Goal: Task Accomplishment & Management: Complete application form

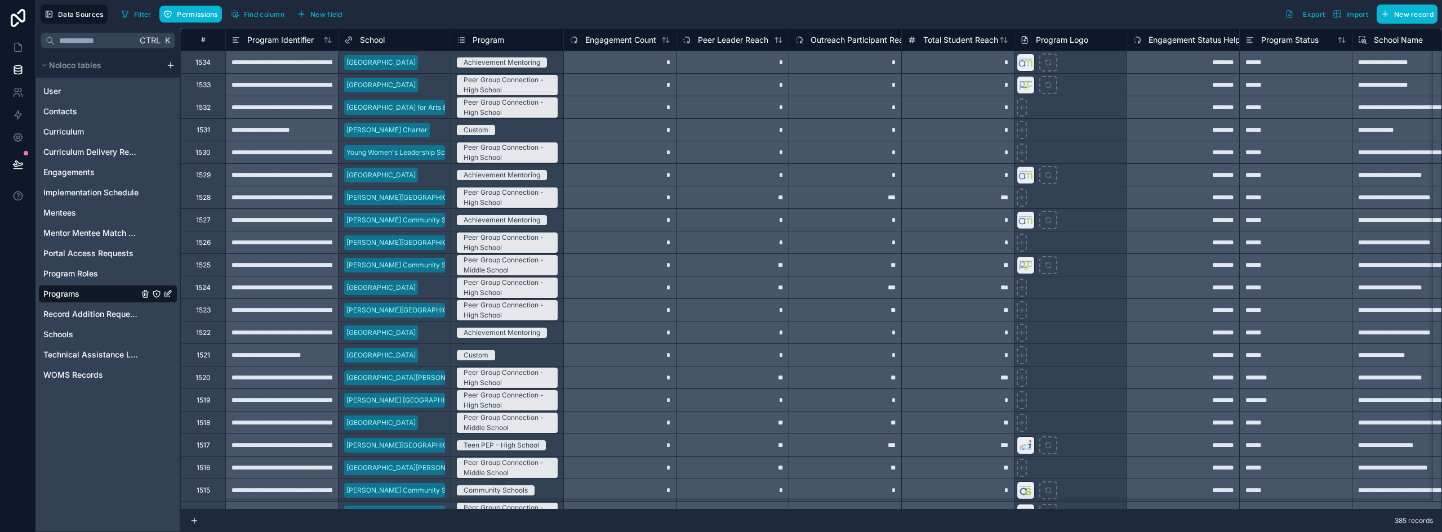
click at [493, 39] on span "Program" at bounding box center [489, 39] width 32 height 11
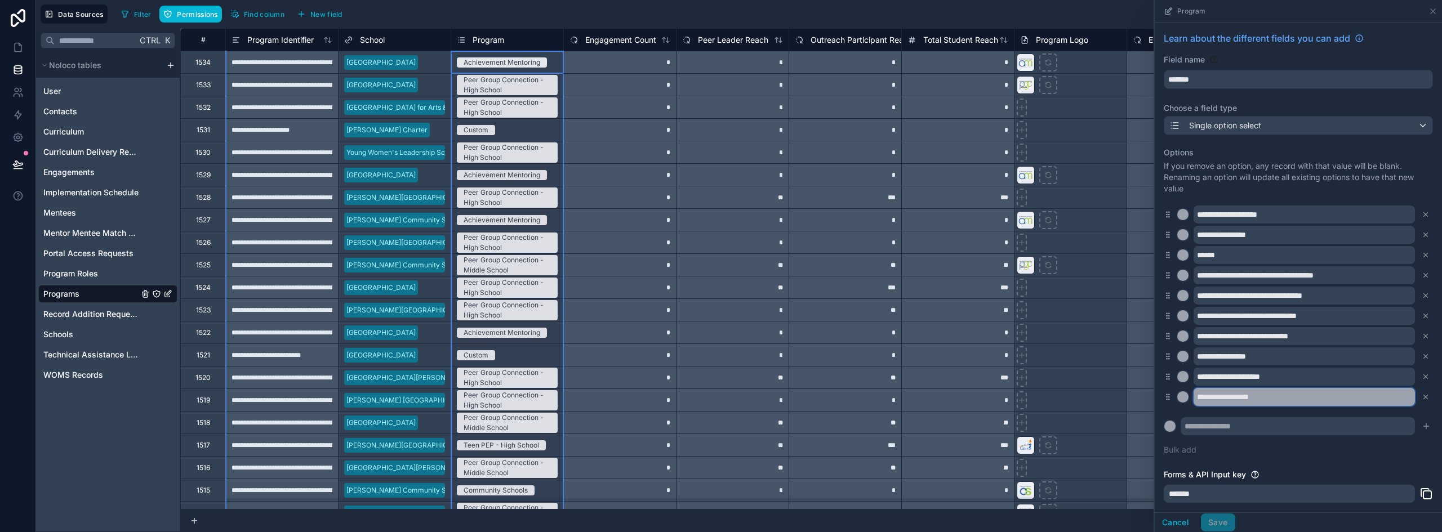
click at [1232, 401] on input "**********" at bounding box center [1303, 397] width 221 height 18
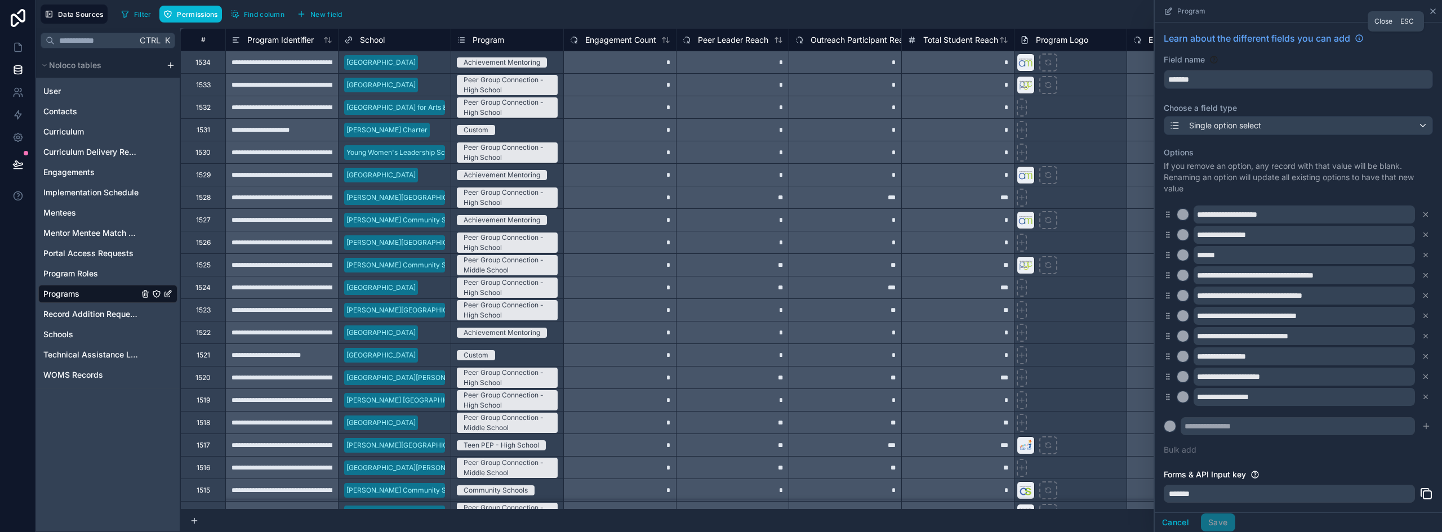
click at [1436, 9] on icon at bounding box center [1432, 11] width 9 height 9
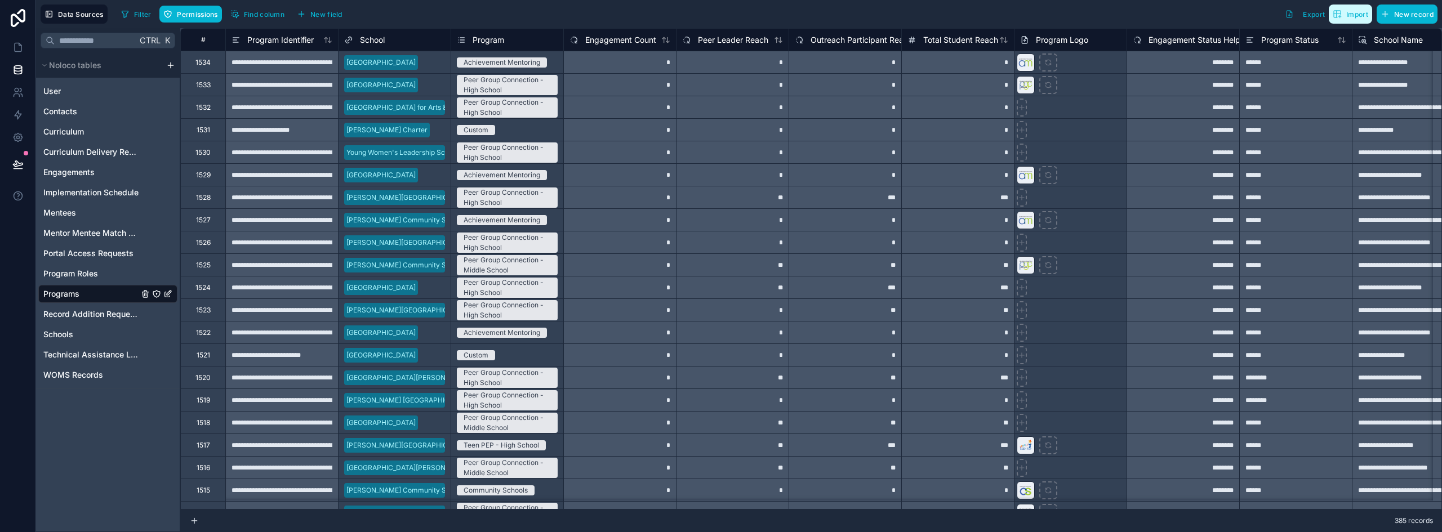
click at [1358, 17] on span "Import" at bounding box center [1357, 14] width 22 height 8
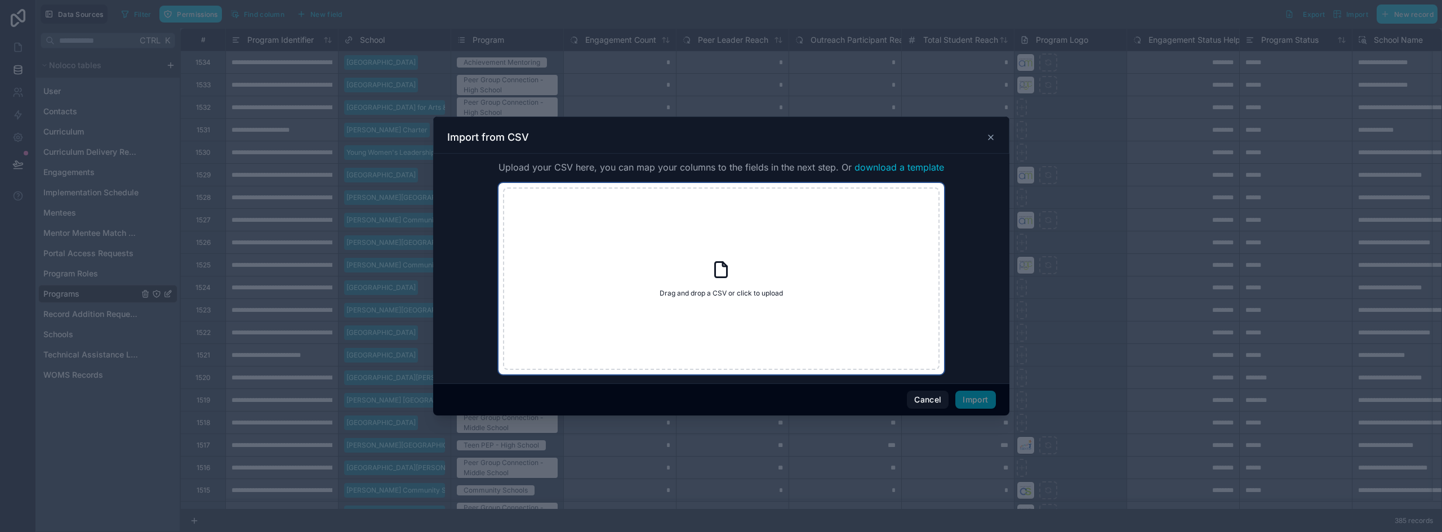
click at [814, 286] on div "Drag and drop a CSV or click to upload Drag and drop a CSV or click to upload" at bounding box center [721, 279] width 436 height 182
type input "**********"
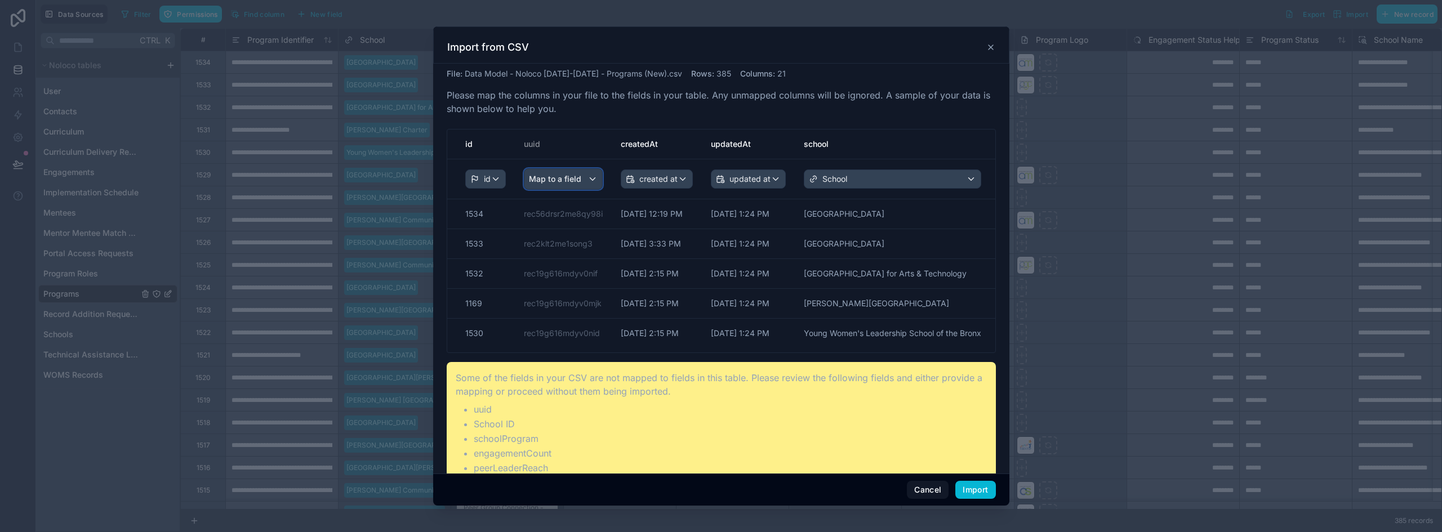
click at [588, 177] on div "Map to a field" at bounding box center [563, 179] width 78 height 20
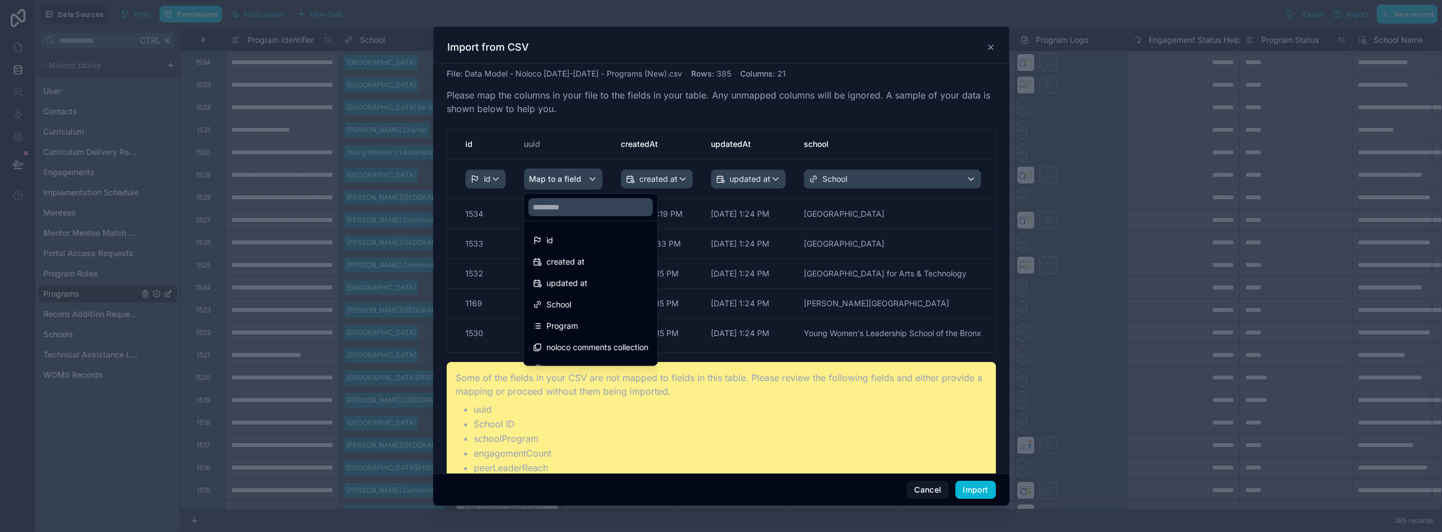
click at [588, 177] on div "scrollable content" at bounding box center [721, 265] width 576 height 479
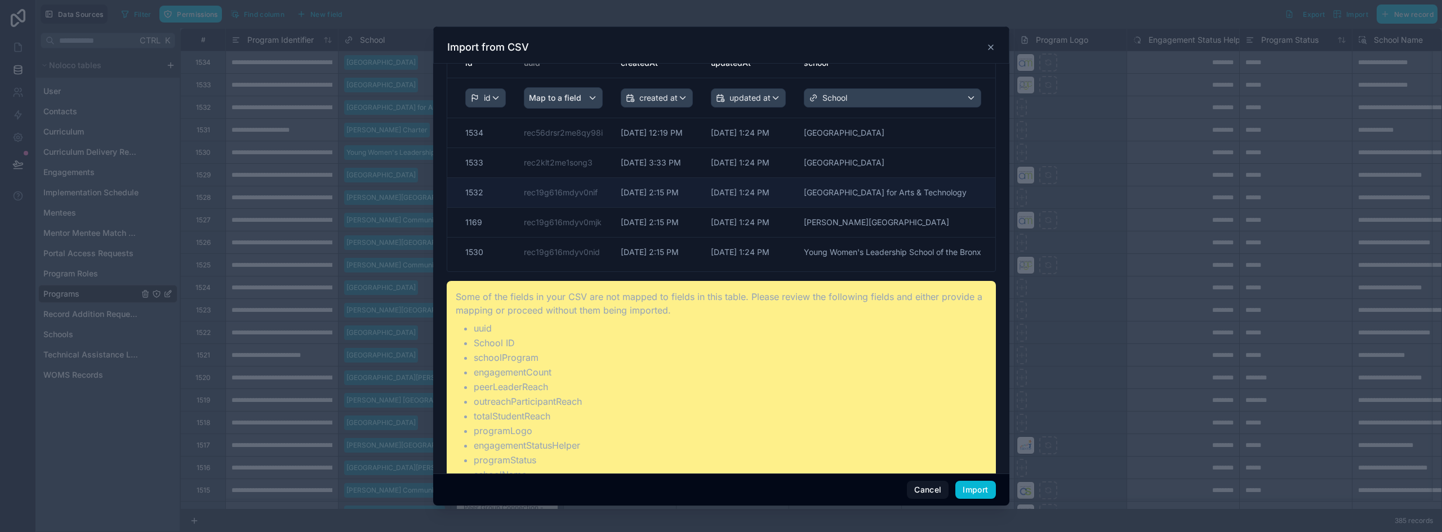
scroll to position [166, 0]
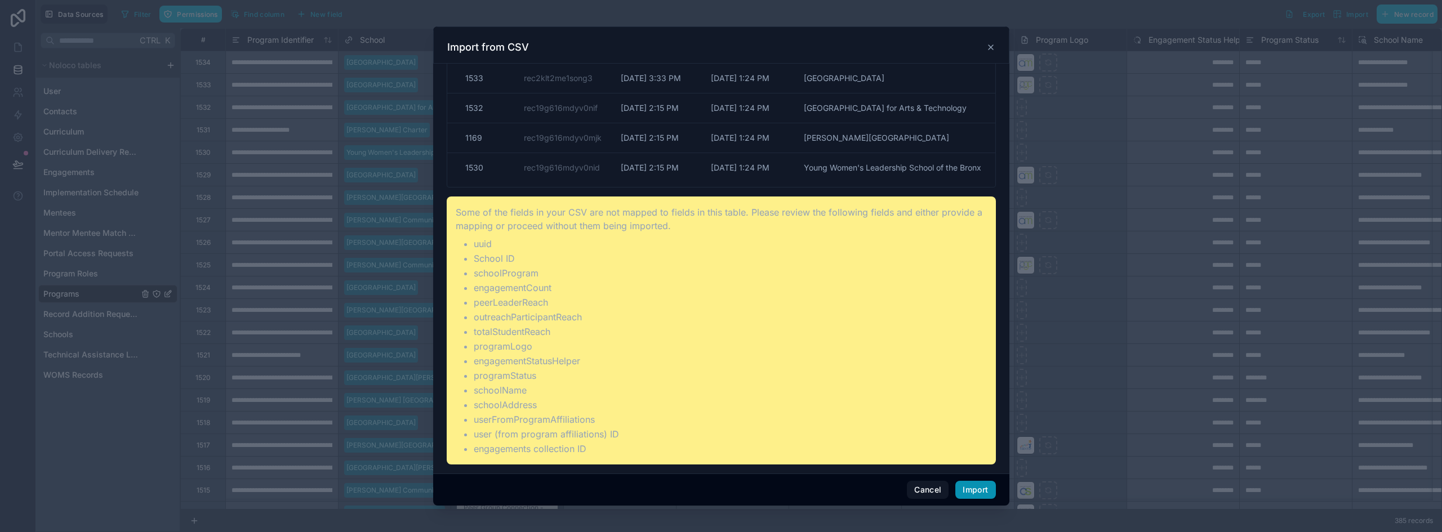
click at [981, 488] on button "Import" at bounding box center [975, 490] width 40 height 18
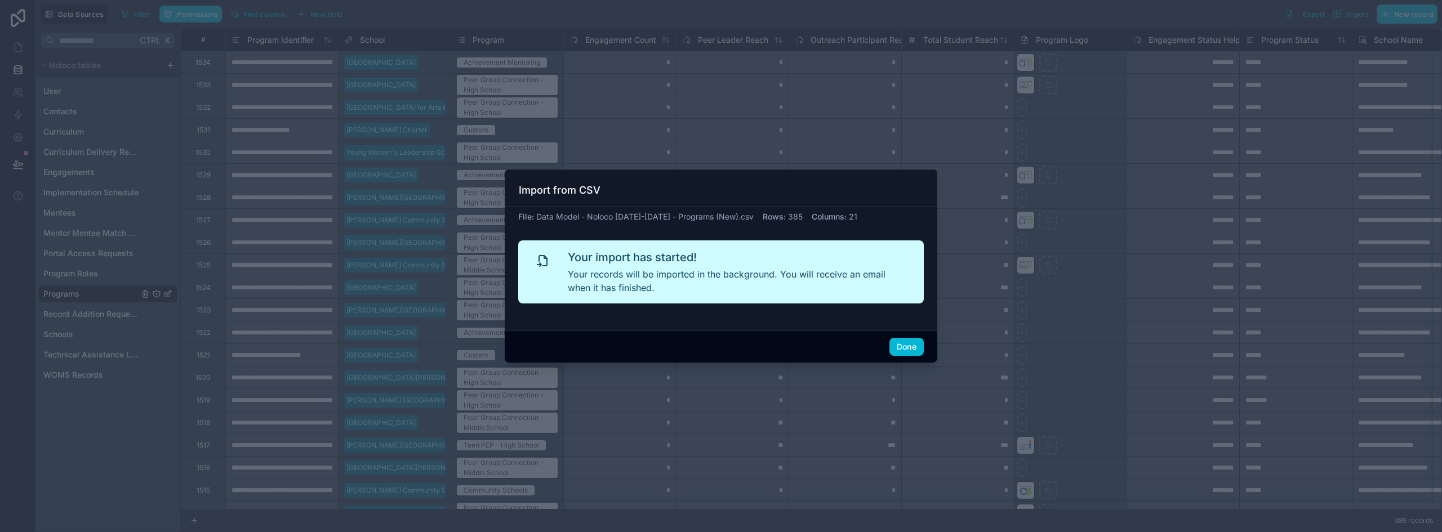
scroll to position [0, 0]
click at [906, 342] on button "Done" at bounding box center [906, 347] width 34 height 18
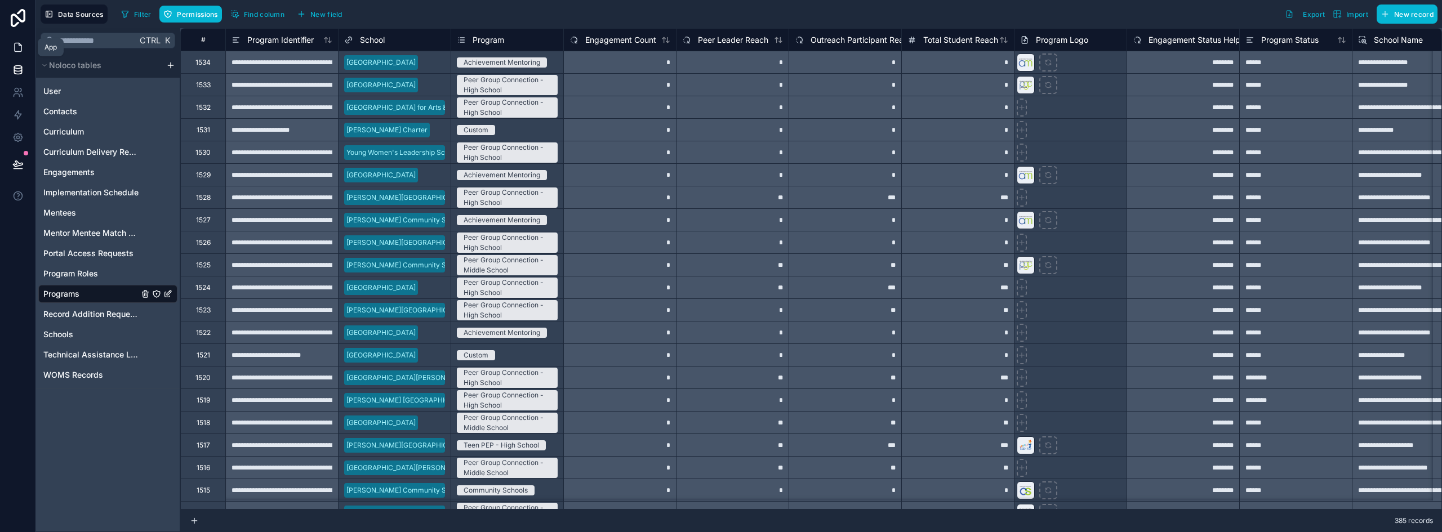
click at [21, 54] on link at bounding box center [17, 47] width 35 height 23
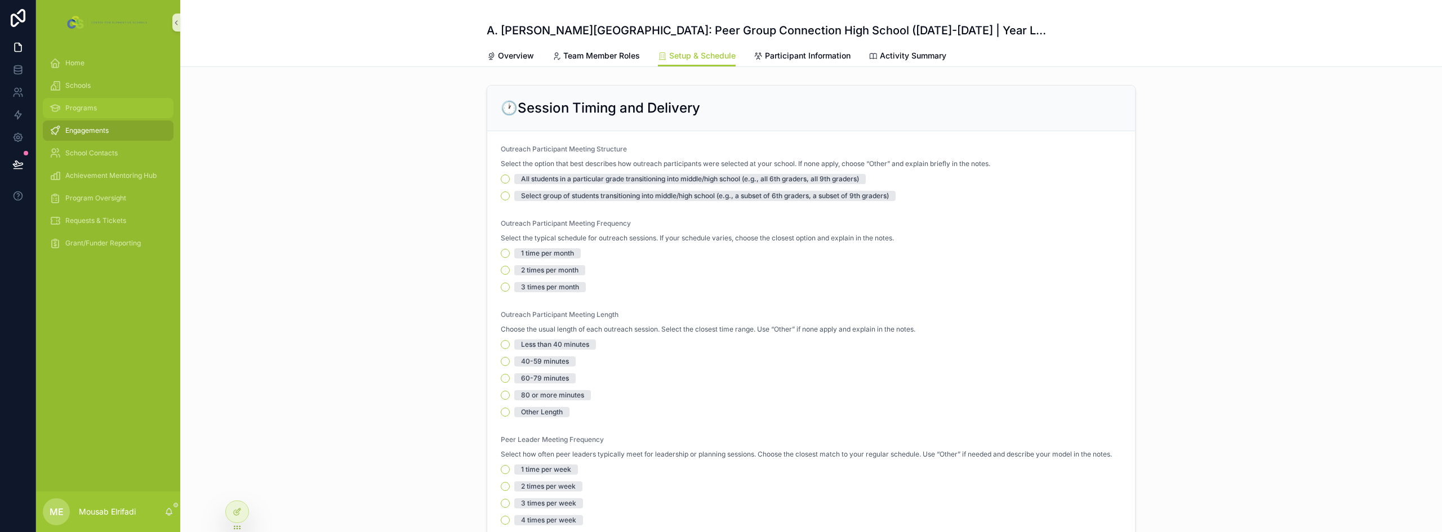
click at [97, 115] on div "Programs" at bounding box center [108, 108] width 117 height 18
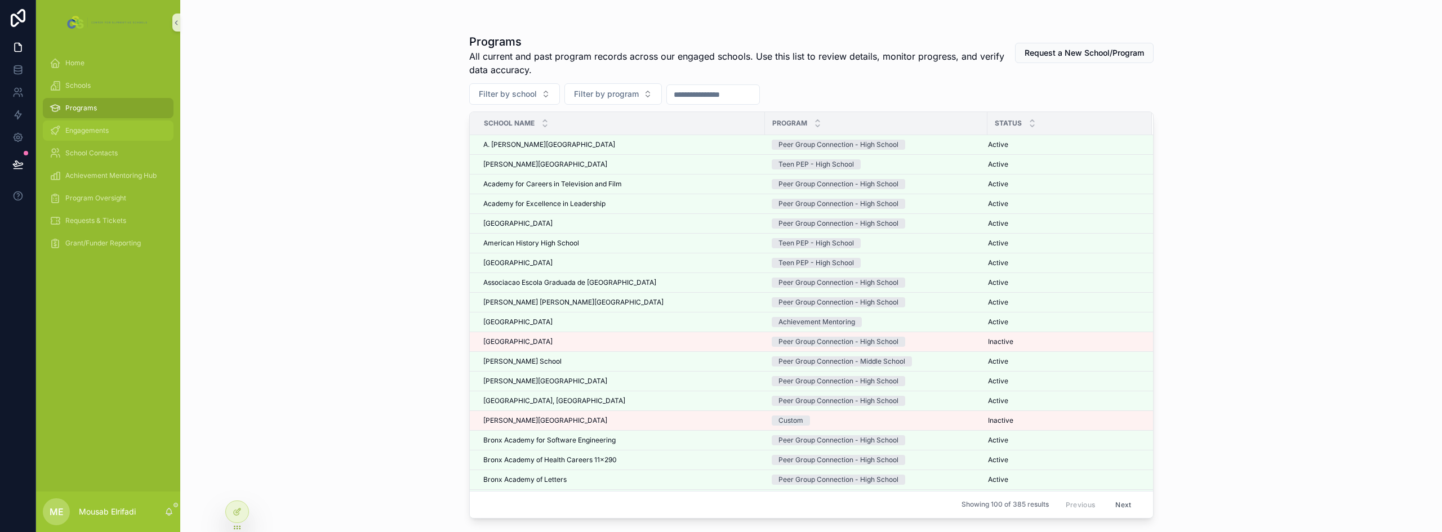
click at [100, 131] on span "Engagements" at bounding box center [86, 130] width 43 height 9
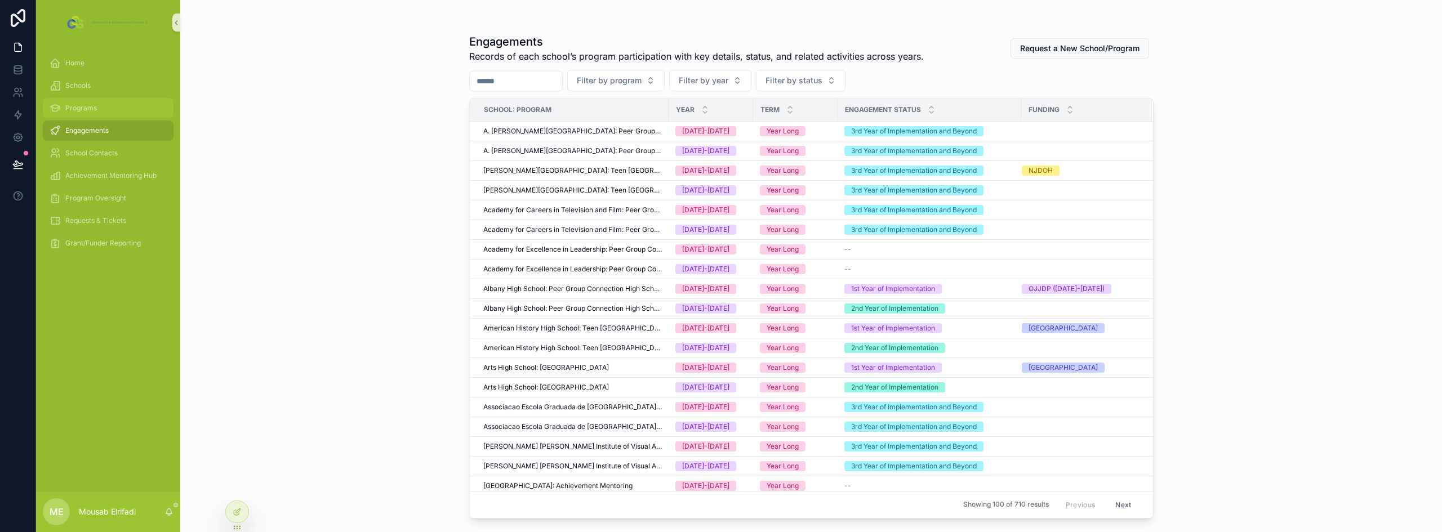
click at [97, 113] on div "Programs" at bounding box center [108, 108] width 117 height 18
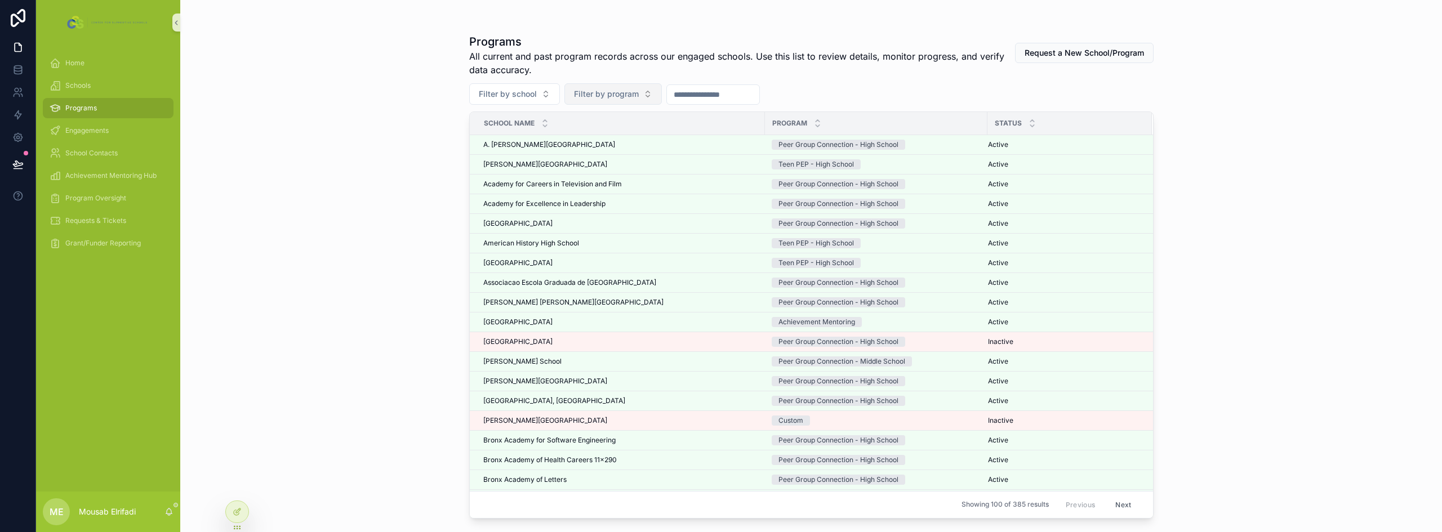
click at [633, 97] on span "Filter by program" at bounding box center [606, 93] width 65 height 11
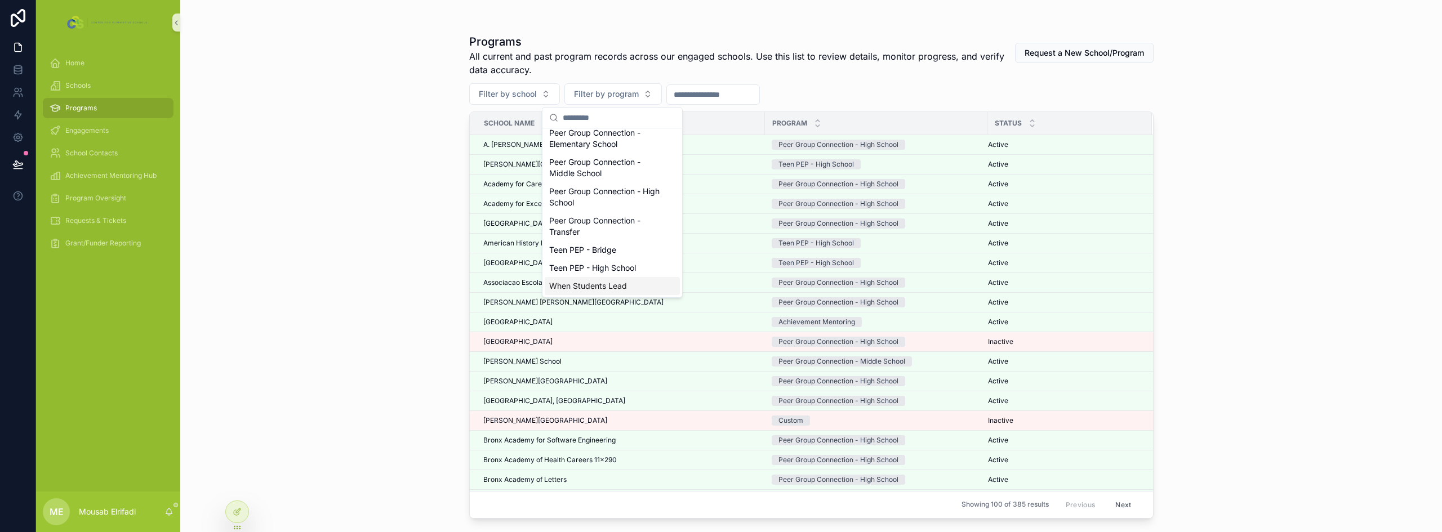
click at [614, 286] on div "When Students Lead" at bounding box center [612, 286] width 135 height 18
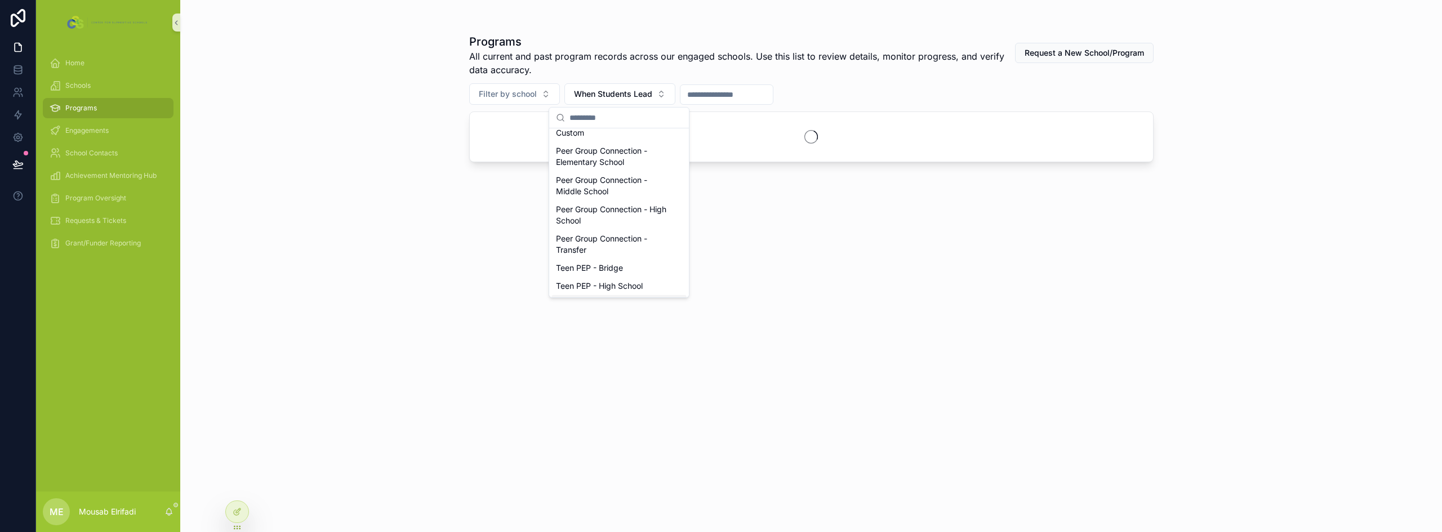
scroll to position [79, 0]
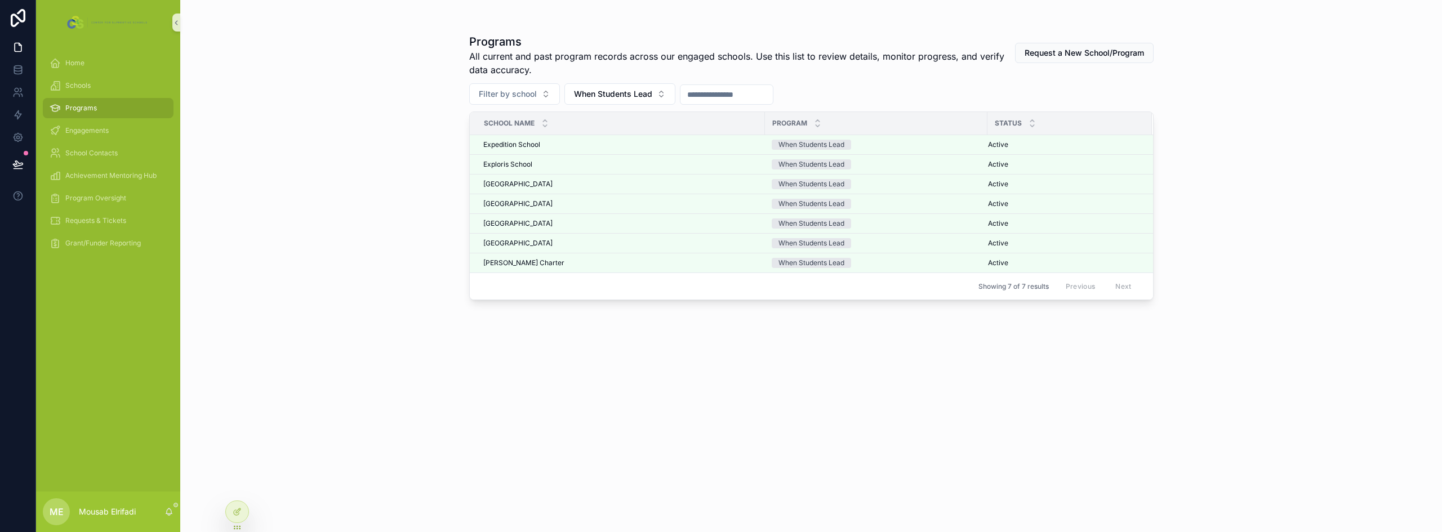
click at [366, 271] on div "Programs All current and past program records across our engaged schools. Use t…" at bounding box center [811, 266] width 1262 height 532
click at [92, 131] on span "Engagements" at bounding box center [86, 130] width 43 height 9
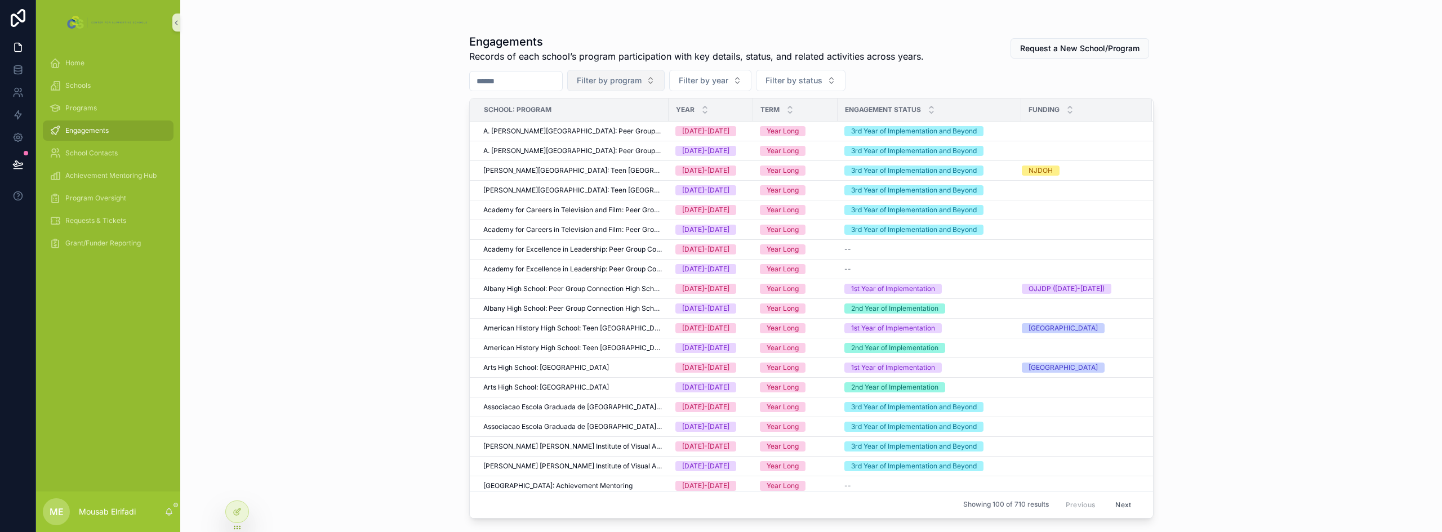
click at [641, 81] on span "Filter by program" at bounding box center [609, 80] width 65 height 11
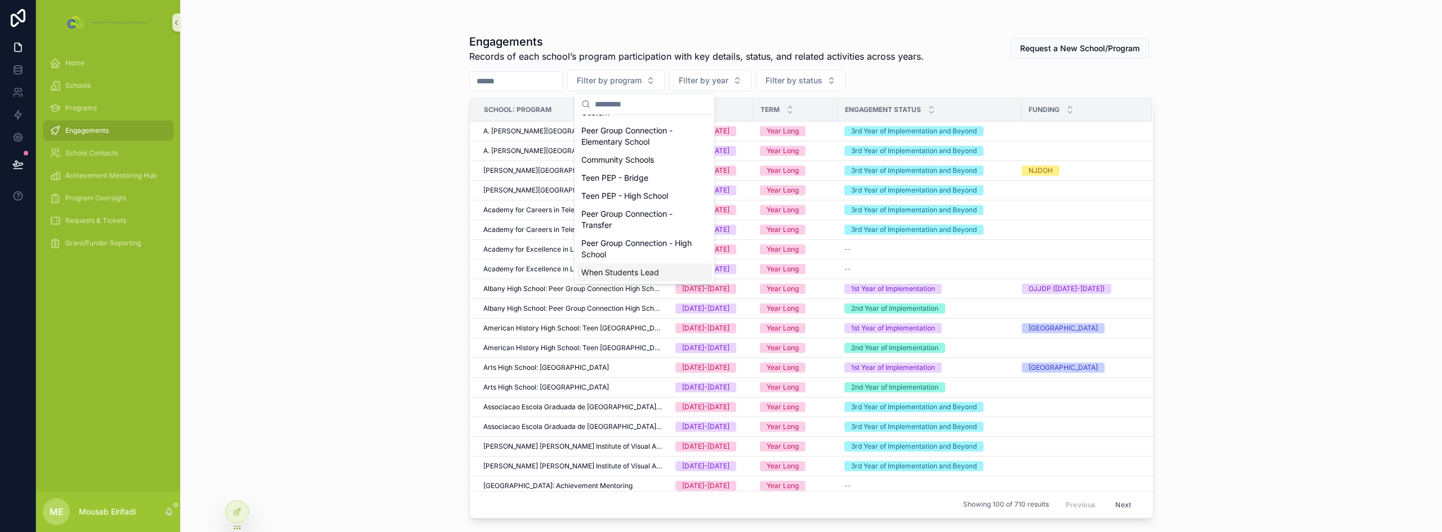
click at [644, 268] on div "When Students Lead" at bounding box center [644, 273] width 135 height 18
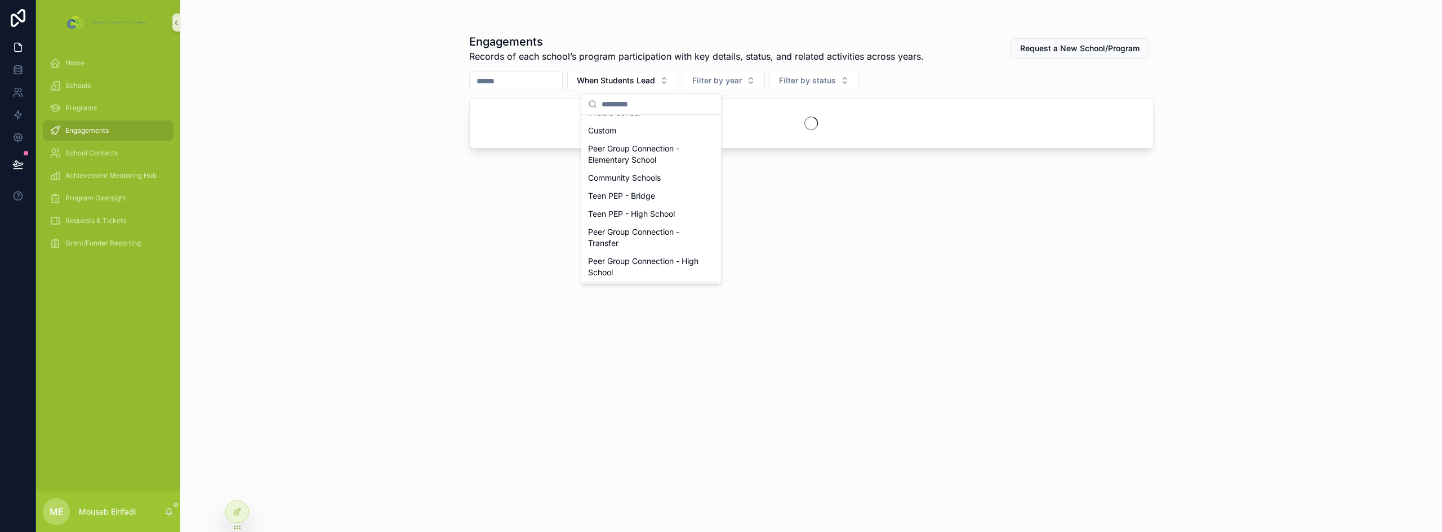
scroll to position [79, 0]
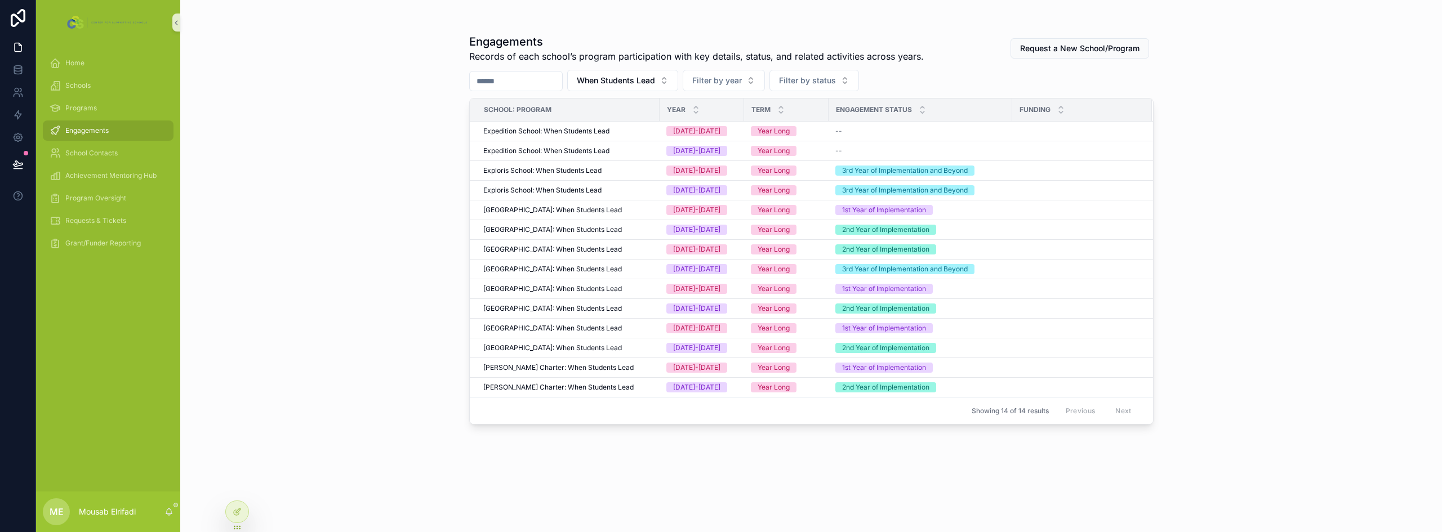
click at [345, 219] on div "Engagements Records of each school’s program participation with key details, st…" at bounding box center [811, 266] width 1262 height 532
click at [734, 78] on span "Filter by year" at bounding box center [717, 80] width 50 height 11
click at [733, 144] on div "[DATE]-[DATE]" at bounding box center [751, 144] width 135 height 18
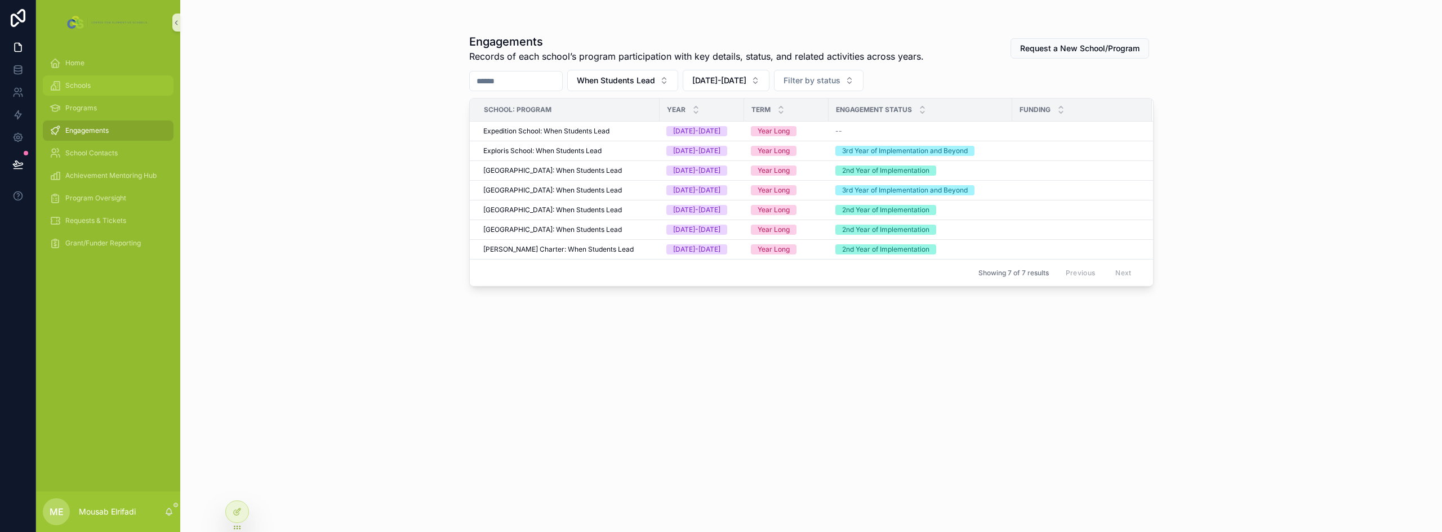
click at [86, 81] on div "Schools" at bounding box center [108, 86] width 117 height 18
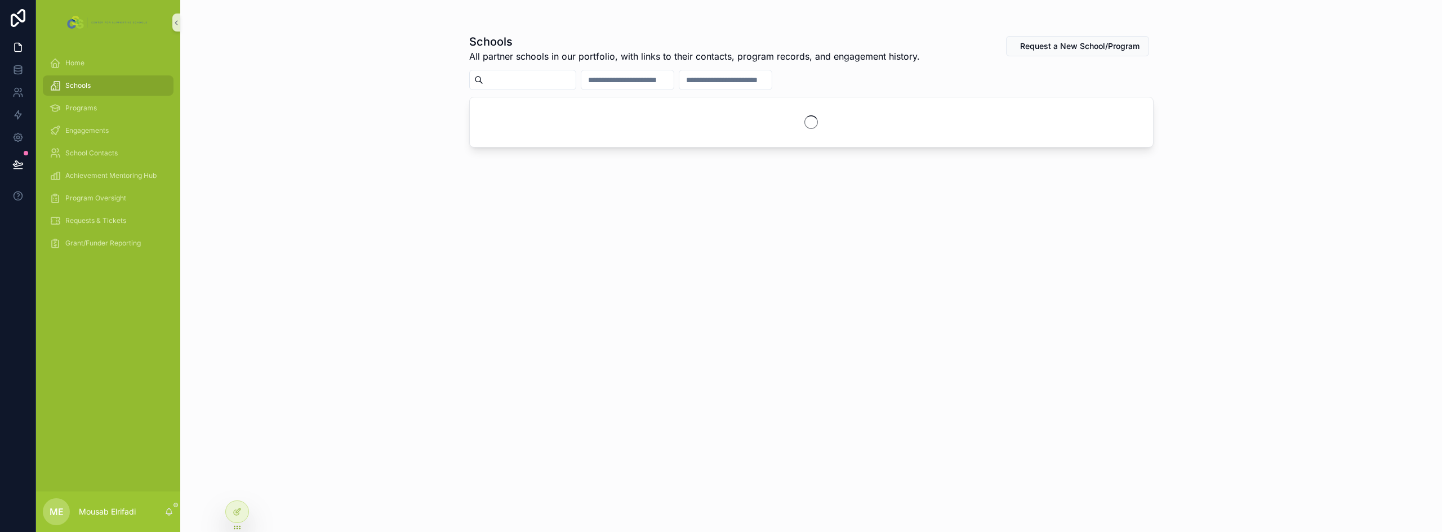
click at [571, 82] on input "scrollable content" at bounding box center [529, 80] width 92 height 16
paste input "**********"
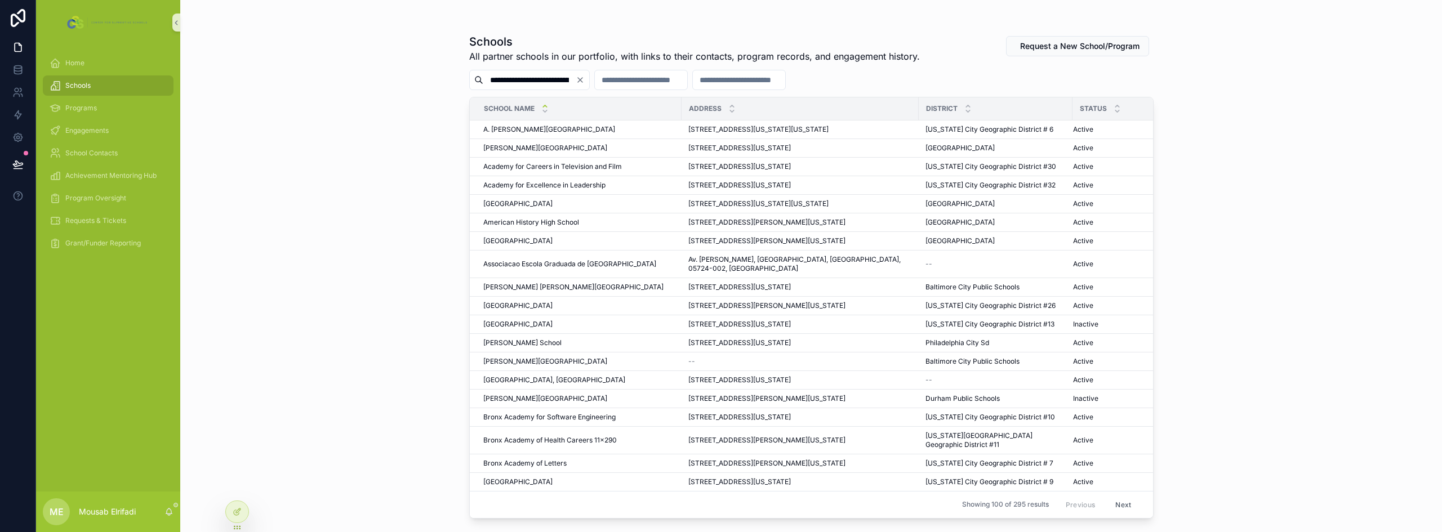
scroll to position [0, 114]
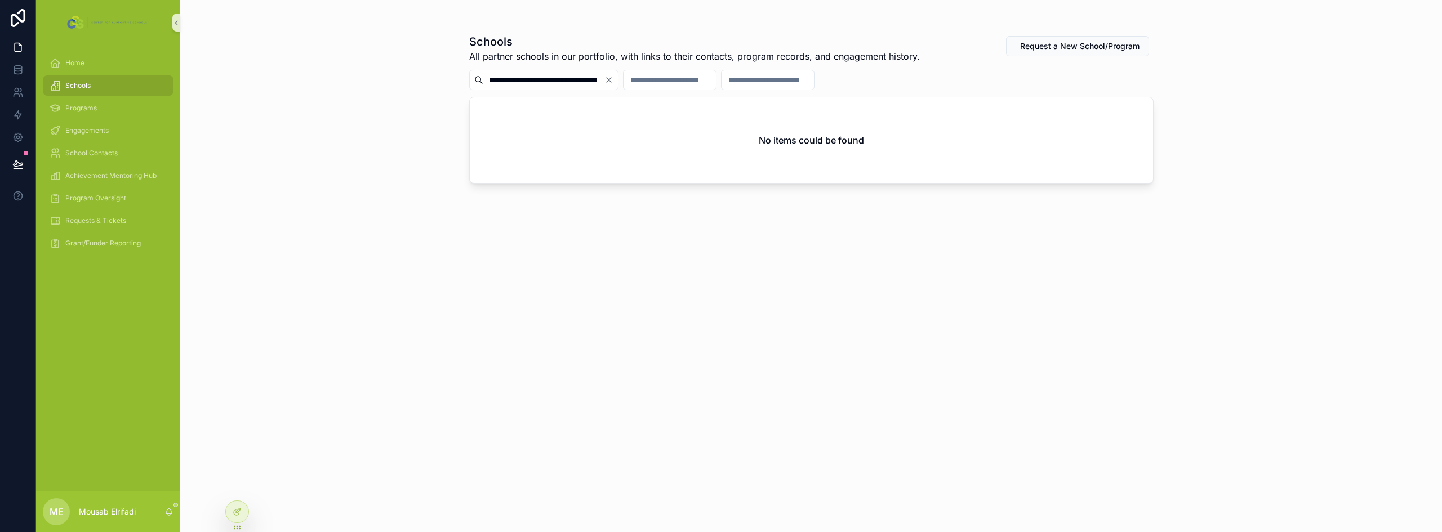
drag, startPoint x: 599, startPoint y: 78, endPoint x: 514, endPoint y: 81, distance: 85.6
click at [514, 81] on input "**********" at bounding box center [543, 80] width 121 height 16
drag, startPoint x: 520, startPoint y: 83, endPoint x: 647, endPoint y: 82, distance: 126.7
click at [647, 82] on div "**********" at bounding box center [811, 80] width 684 height 20
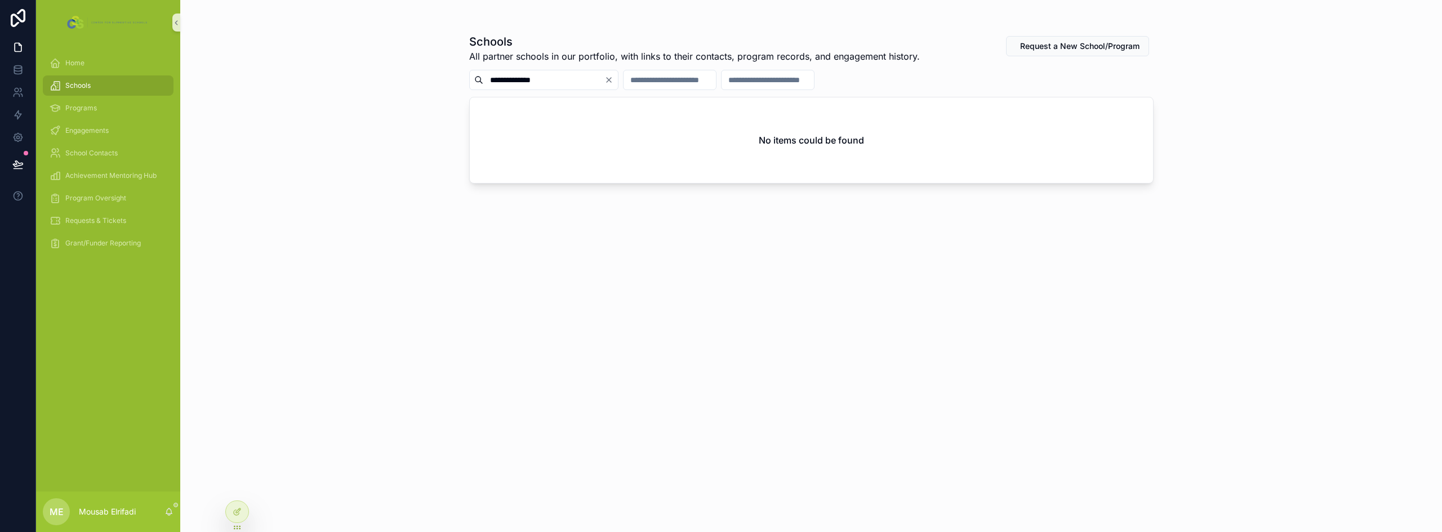
drag, startPoint x: 500, startPoint y: 81, endPoint x: 469, endPoint y: 79, distance: 31.0
click at [469, 80] on div "**********" at bounding box center [543, 80] width 149 height 20
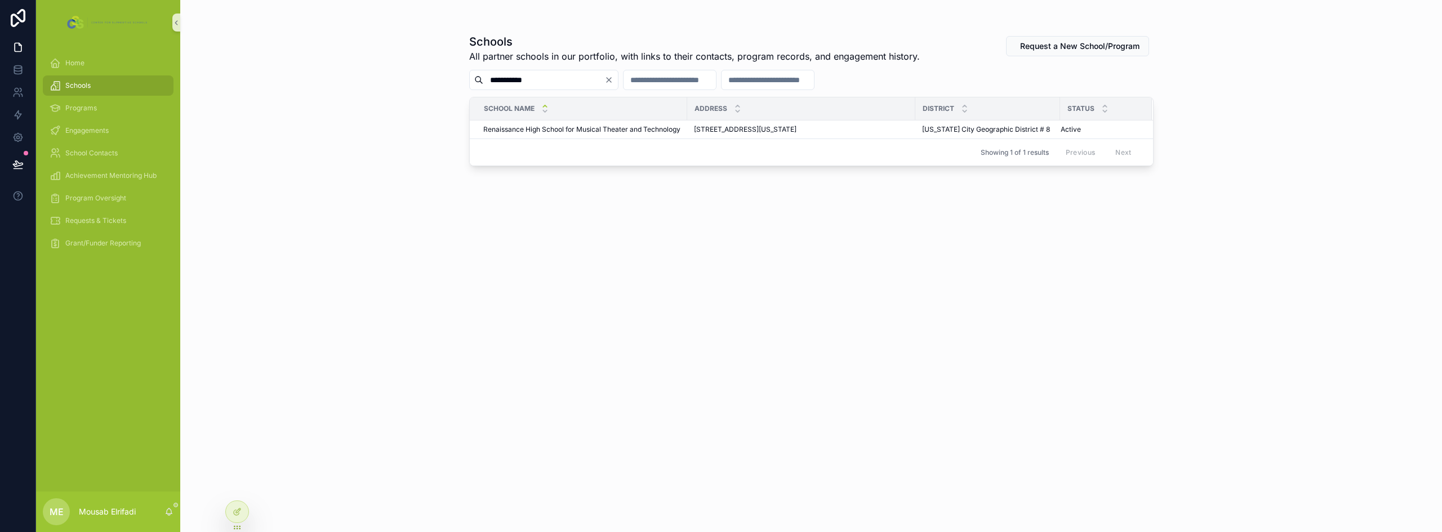
click at [543, 86] on input "**********" at bounding box center [543, 80] width 121 height 16
type input "***"
click at [698, 132] on span "[STREET_ADDRESS][US_STATE]" at bounding box center [739, 129] width 103 height 9
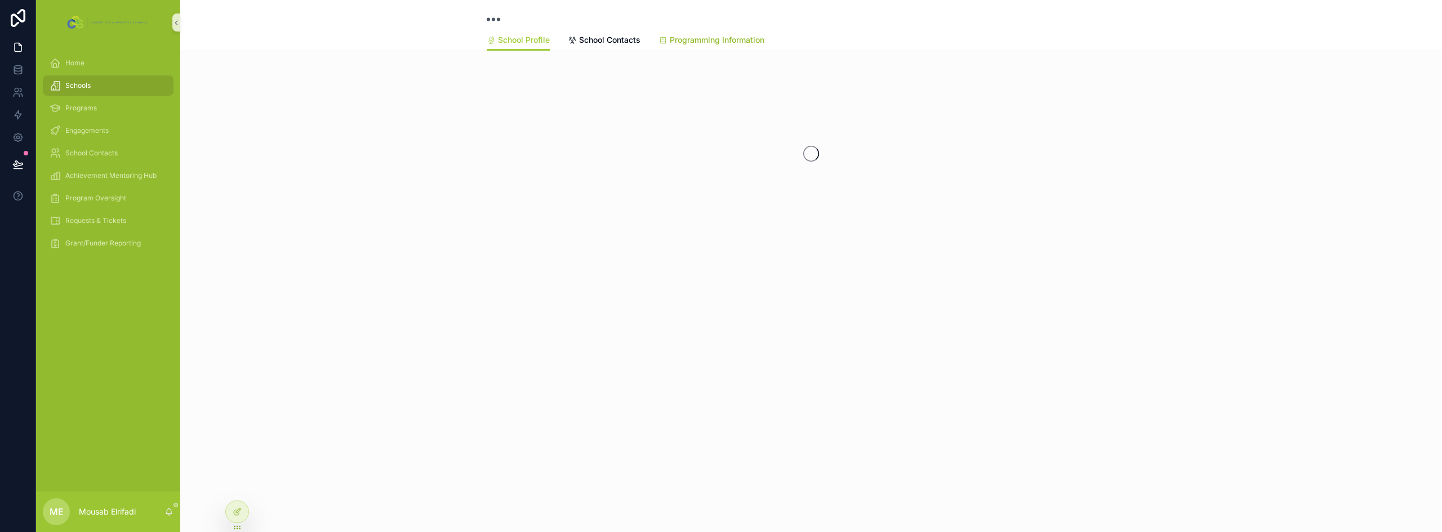
click at [733, 39] on span "Programming Information" at bounding box center [717, 39] width 95 height 11
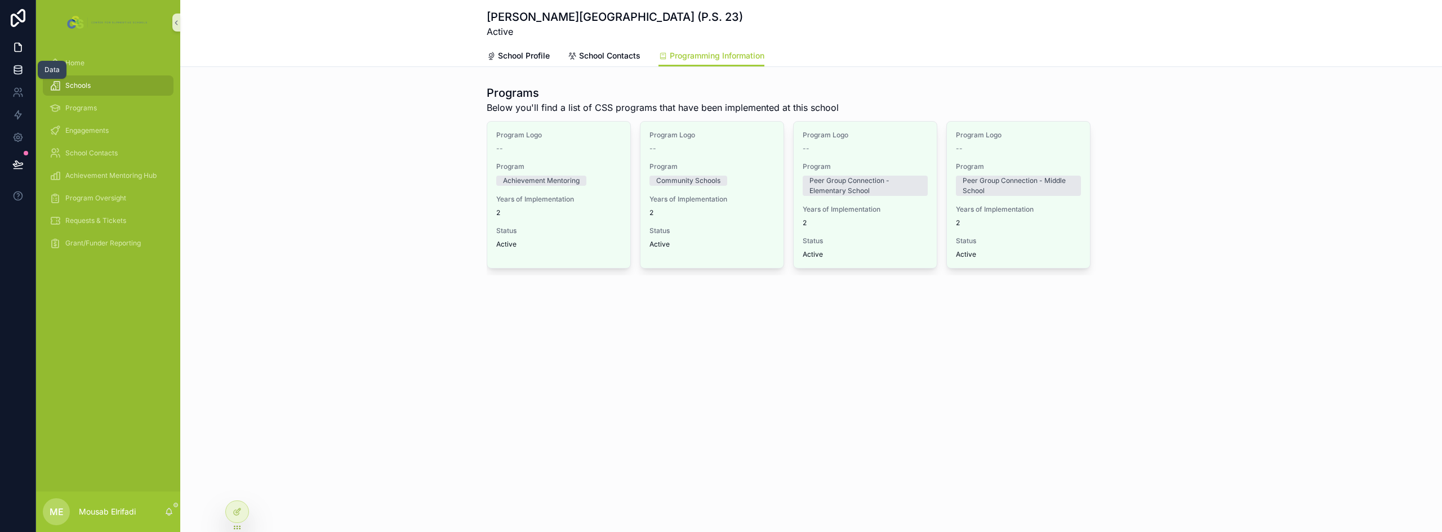
click at [22, 78] on link at bounding box center [17, 70] width 35 height 23
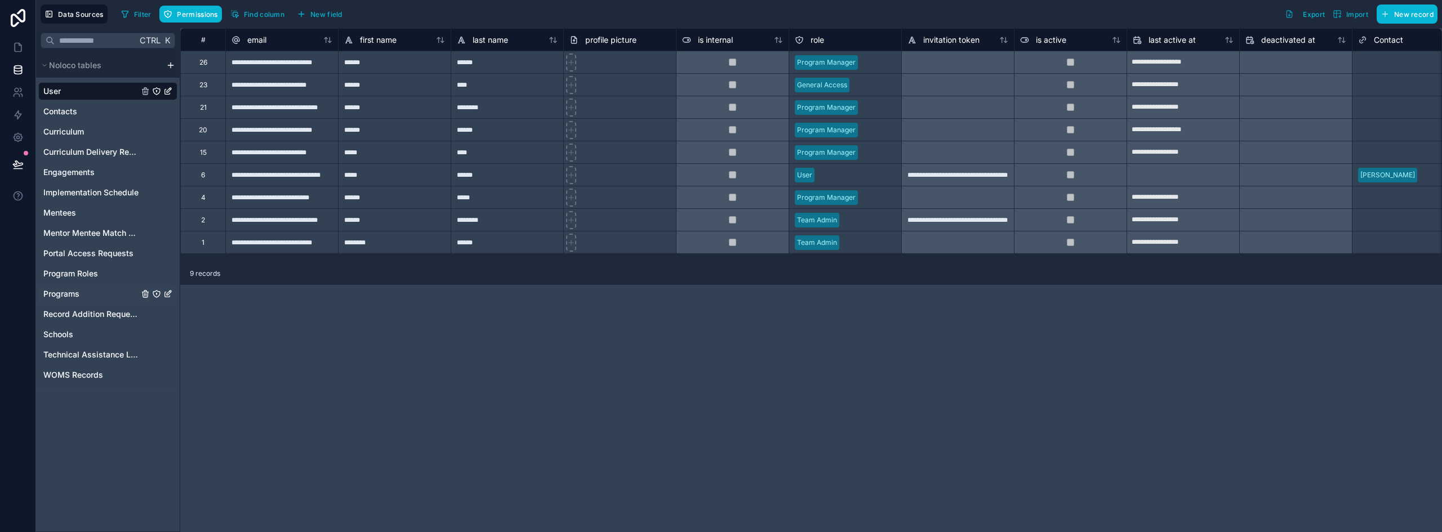
click at [72, 295] on span "Programs" at bounding box center [61, 293] width 36 height 11
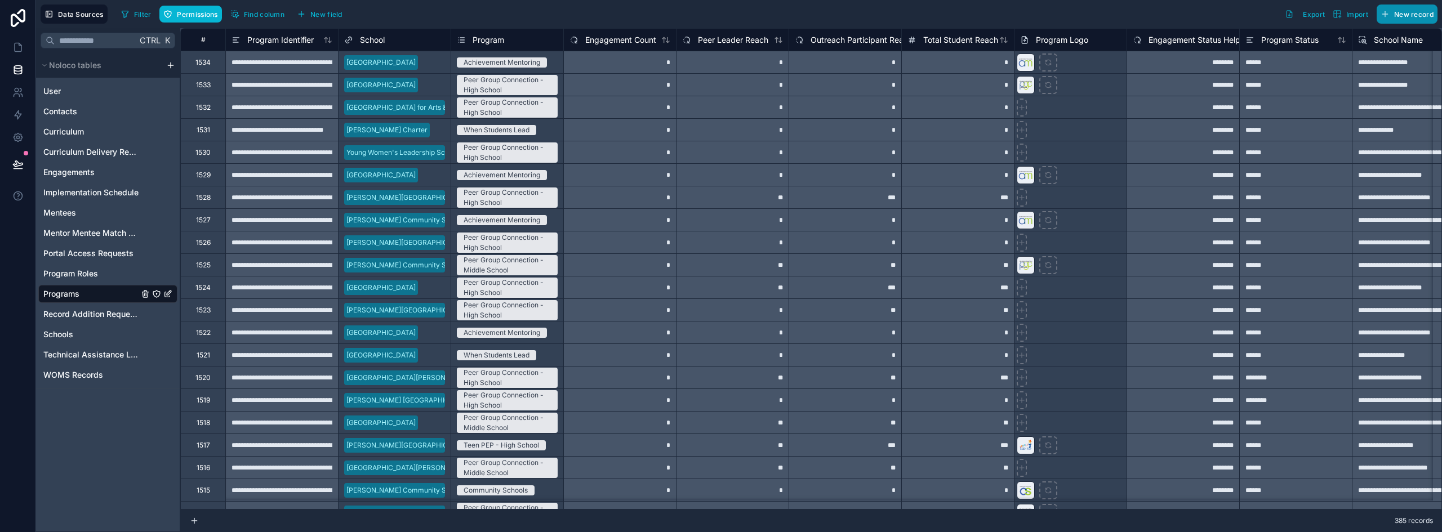
click at [1416, 11] on span "New record" at bounding box center [1413, 14] width 39 height 8
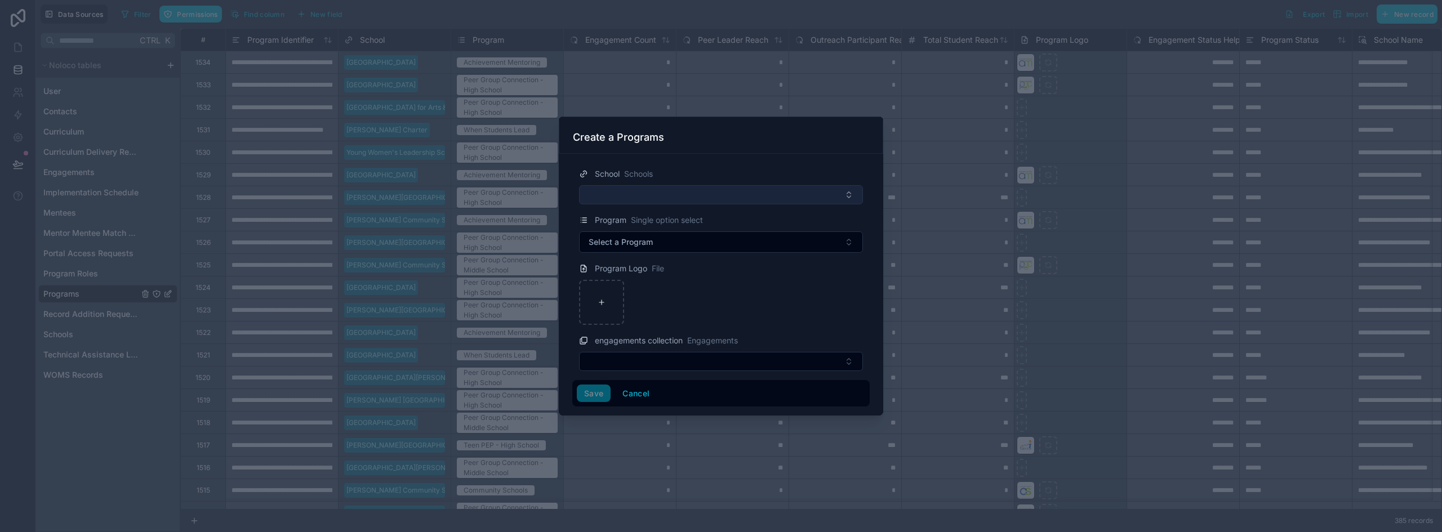
click at [729, 192] on button "Select Button" at bounding box center [721, 194] width 284 height 19
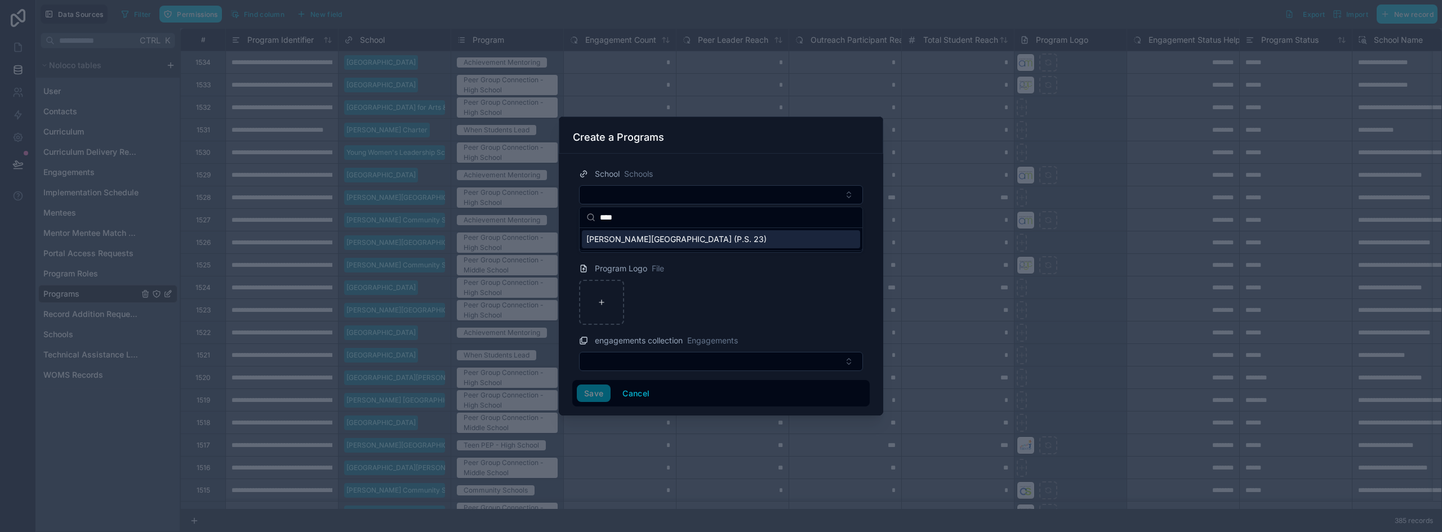
type input "****"
click at [698, 241] on span "[PERSON_NAME][GEOGRAPHIC_DATA] (P.S. 23)" at bounding box center [676, 239] width 180 height 11
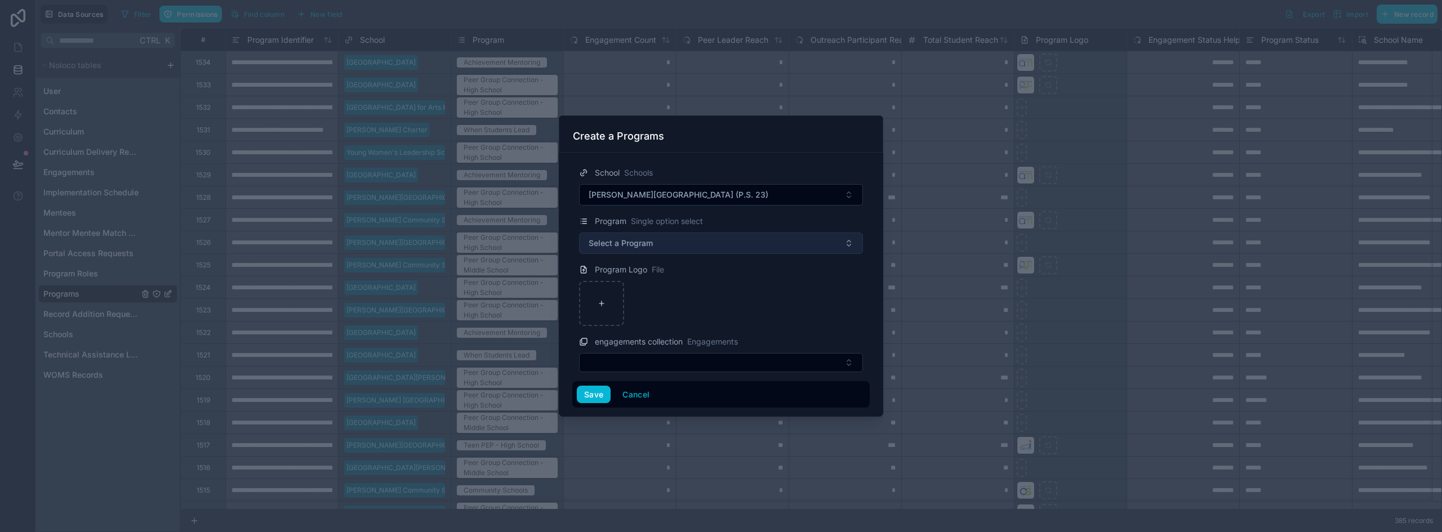
click at [682, 242] on button "Select a Program" at bounding box center [721, 243] width 284 height 21
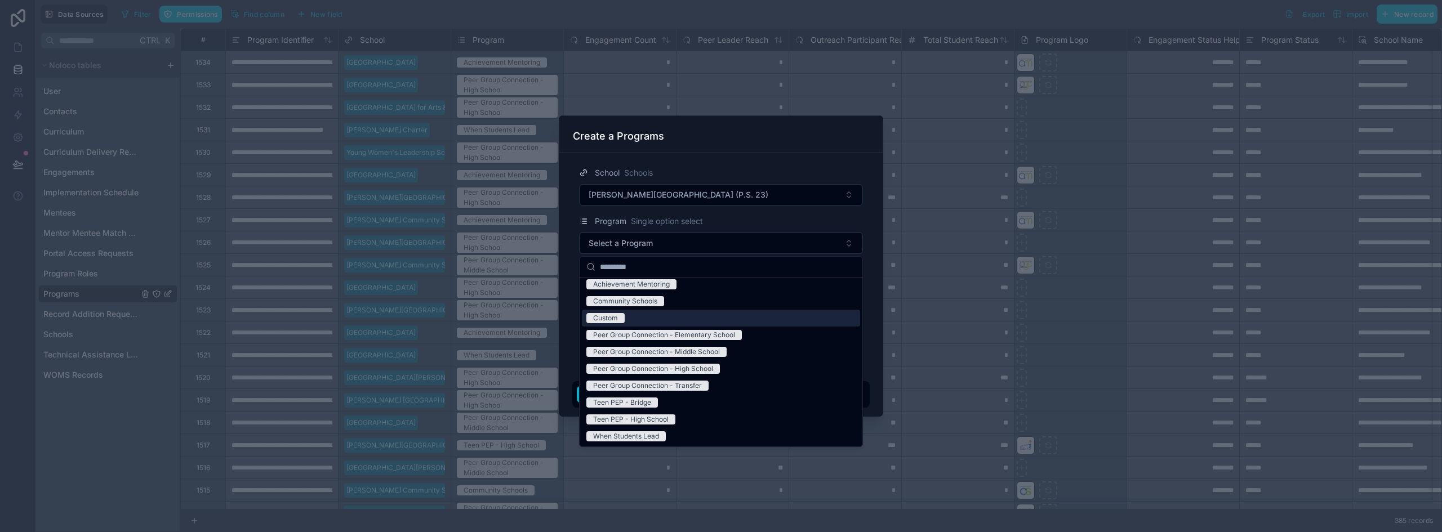
scroll to position [5, 0]
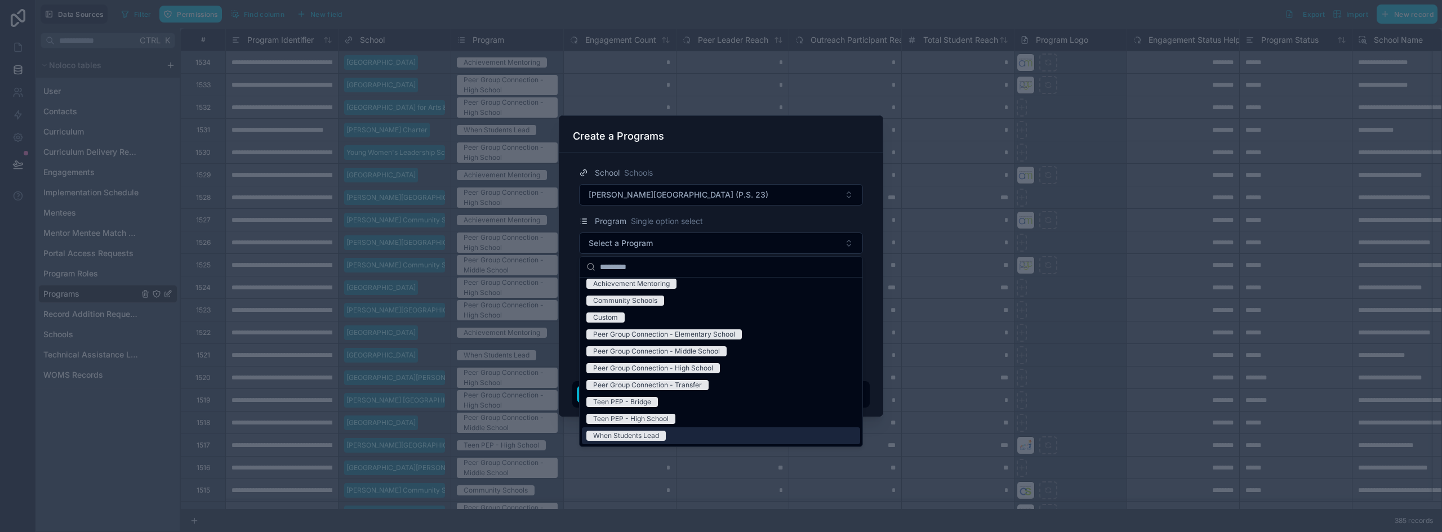
click at [661, 433] on span "When Students Lead" at bounding box center [625, 436] width 79 height 10
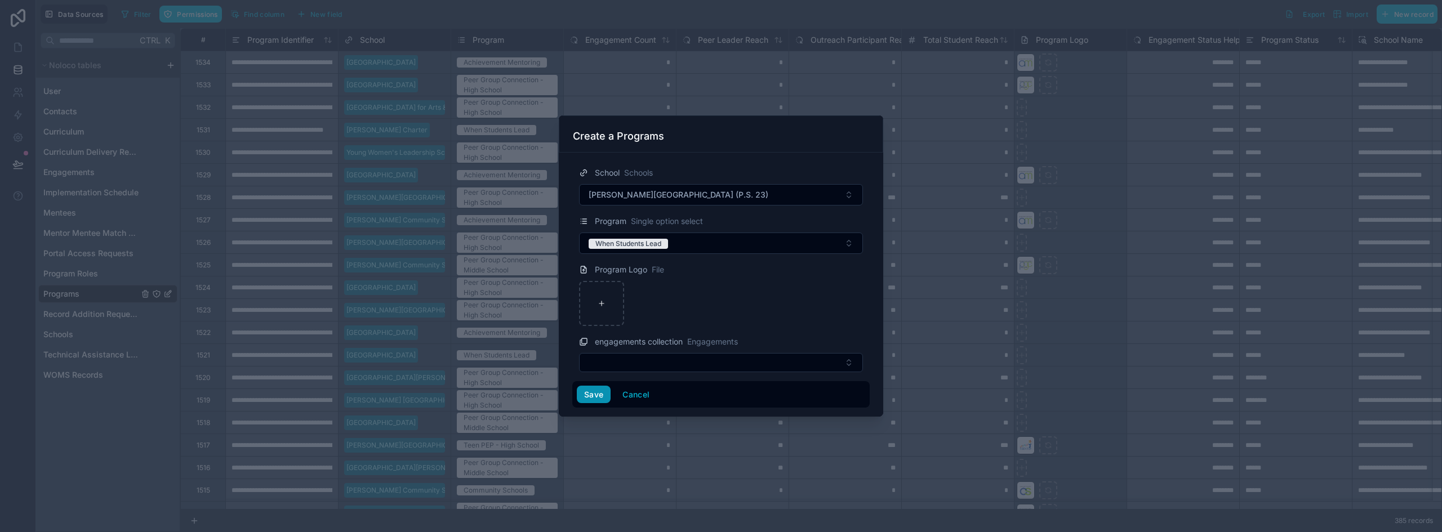
click at [594, 392] on button "Save" at bounding box center [594, 395] width 34 height 18
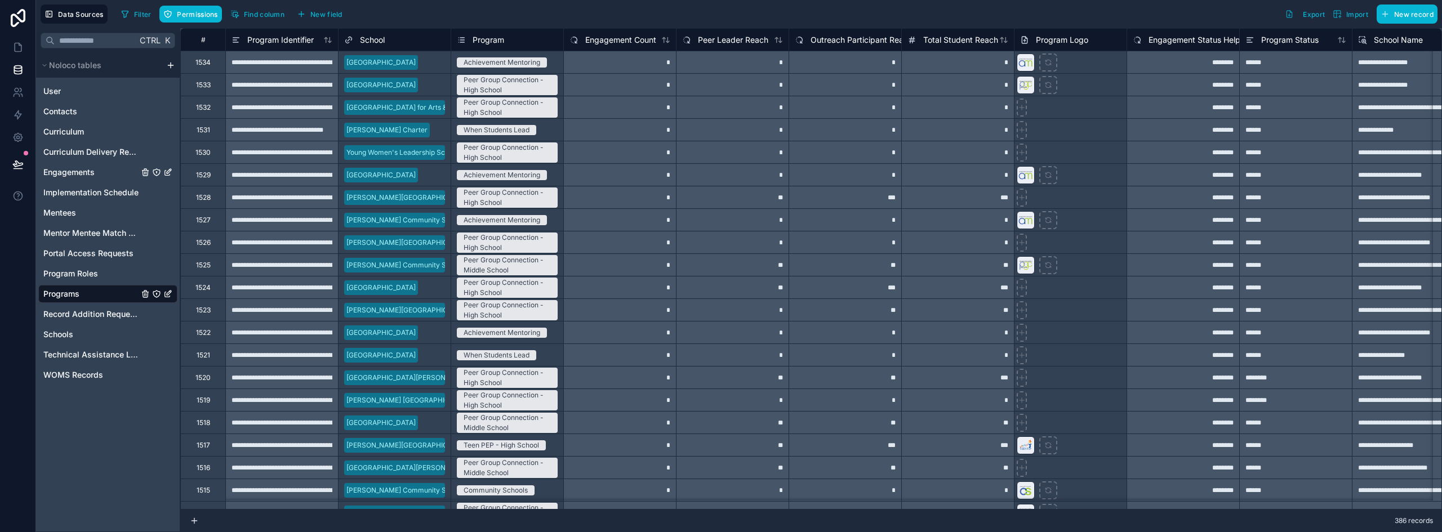
drag, startPoint x: 72, startPoint y: 171, endPoint x: 357, endPoint y: 120, distance: 288.9
click at [72, 171] on span "Engagements" at bounding box center [68, 172] width 51 height 11
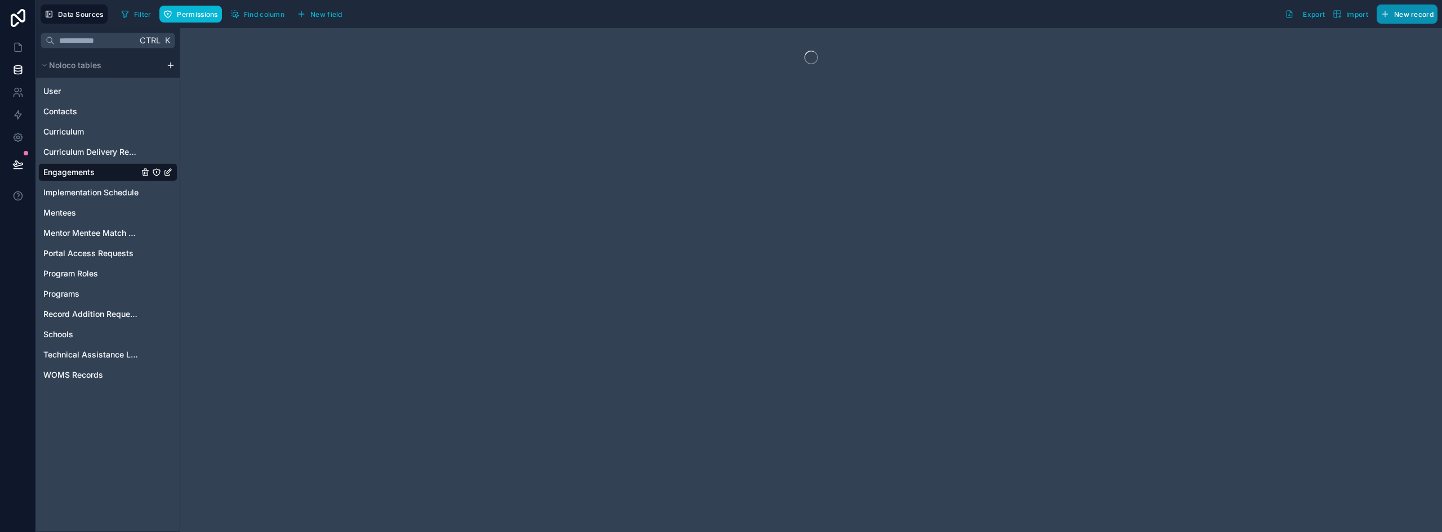
click at [1423, 14] on span "New record" at bounding box center [1413, 14] width 39 height 8
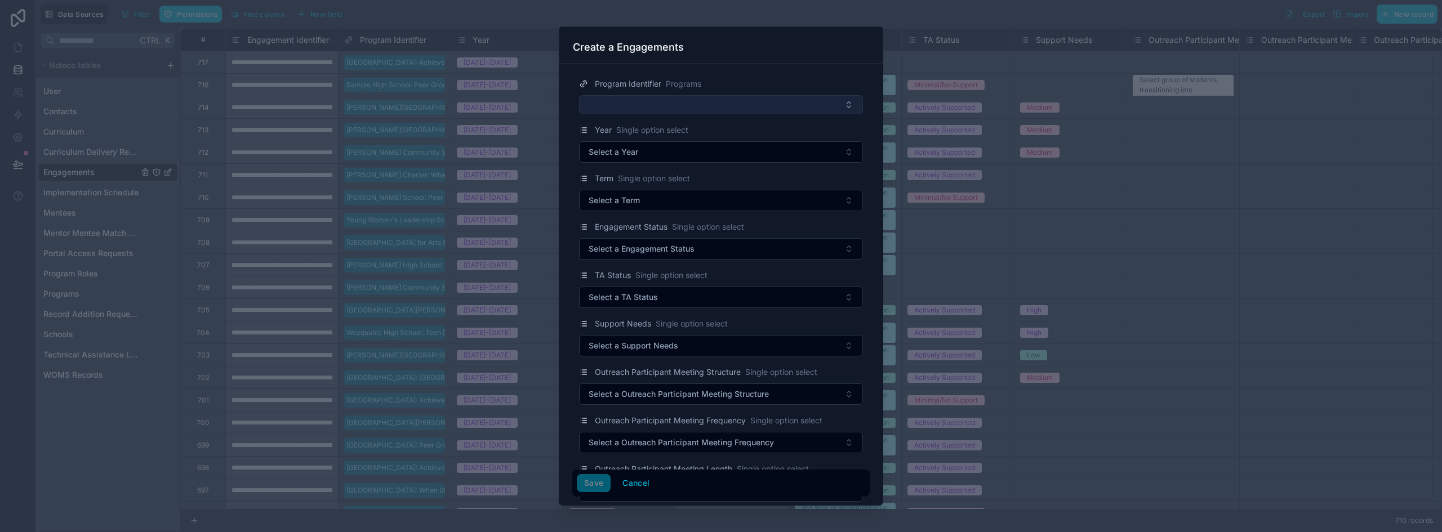
click at [644, 104] on button "Select Button" at bounding box center [721, 104] width 284 height 19
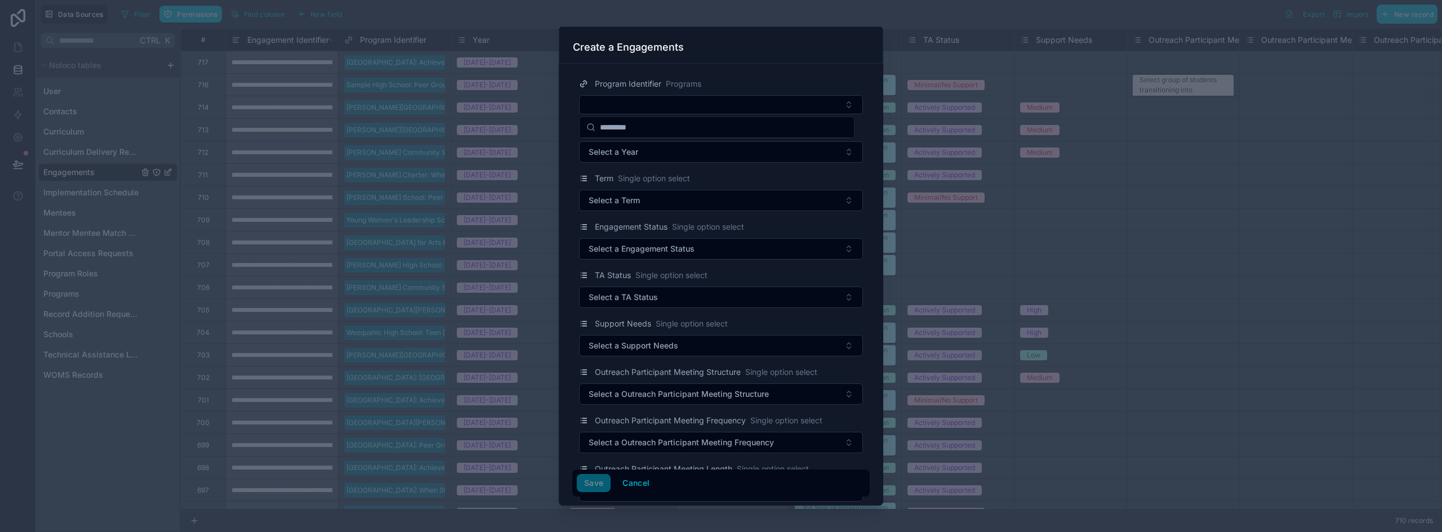
click at [785, 66] on div "Program Identifier Programs Year Single option select Select a Year Term Single…" at bounding box center [721, 285] width 324 height 442
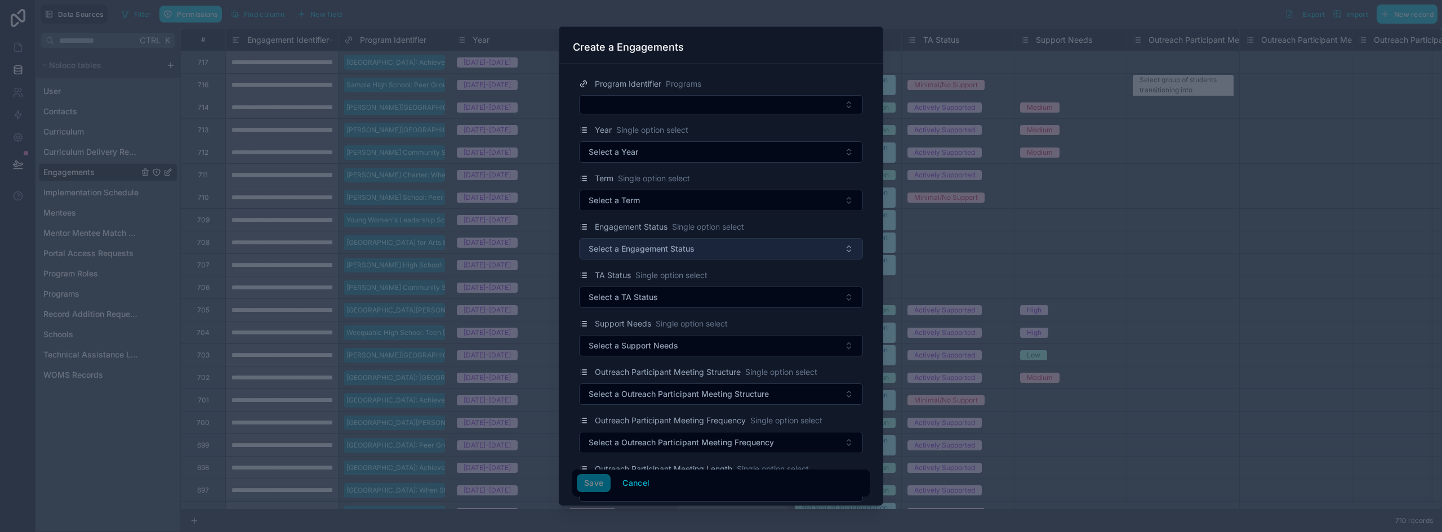
click at [633, 251] on span "Select a Engagement Status" at bounding box center [642, 248] width 106 height 11
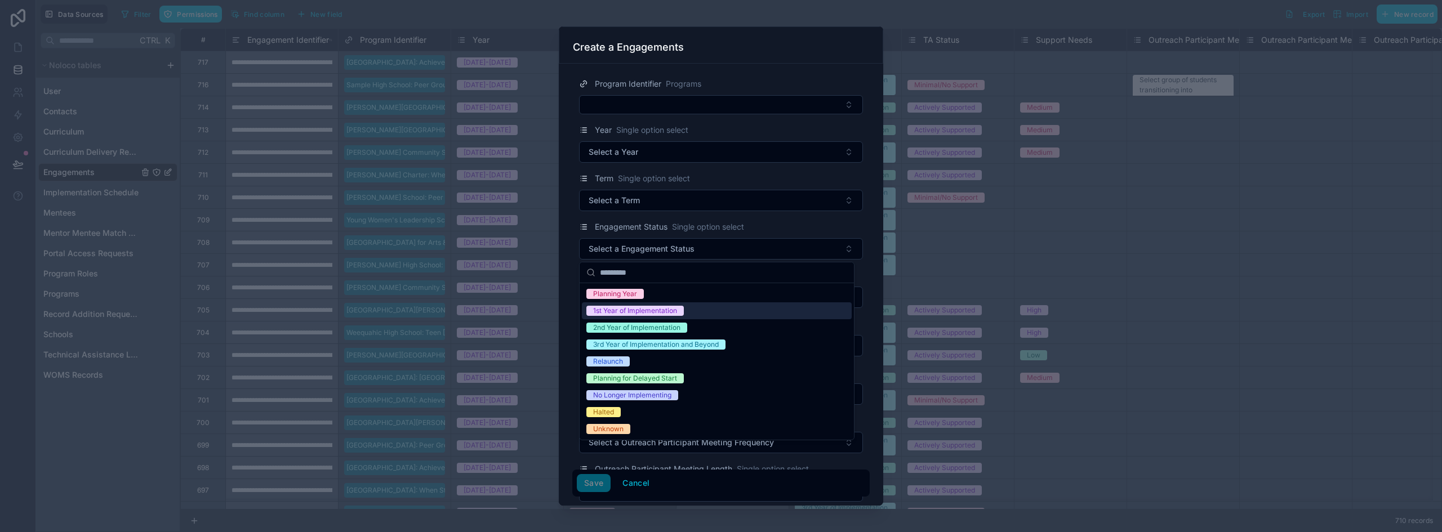
click at [645, 307] on div "1st Year of Implementation" at bounding box center [635, 311] width 84 height 10
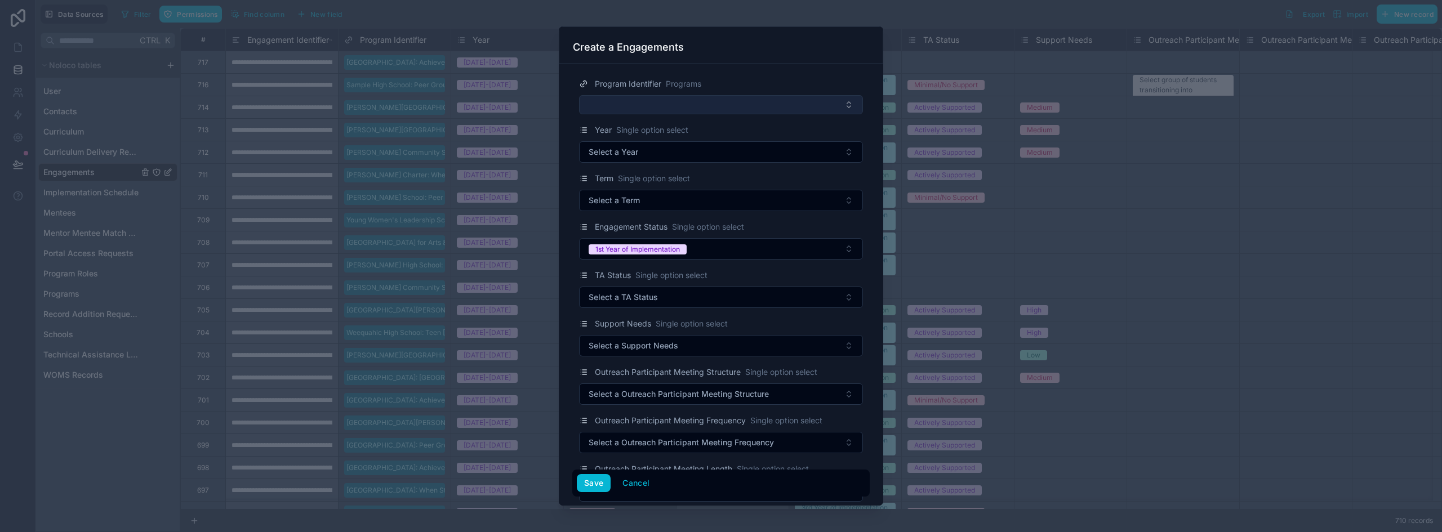
click at [632, 105] on button "Select Button" at bounding box center [721, 104] width 284 height 19
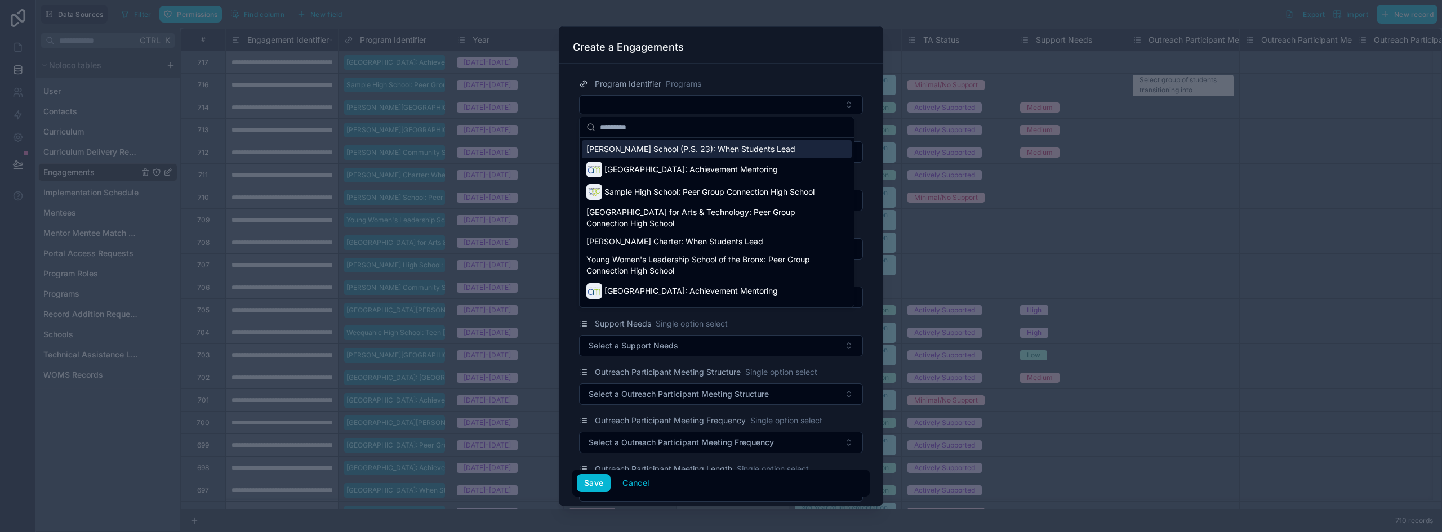
click at [668, 149] on span "[PERSON_NAME] School (P.S. 23): When Students Lead" at bounding box center [690, 149] width 209 height 11
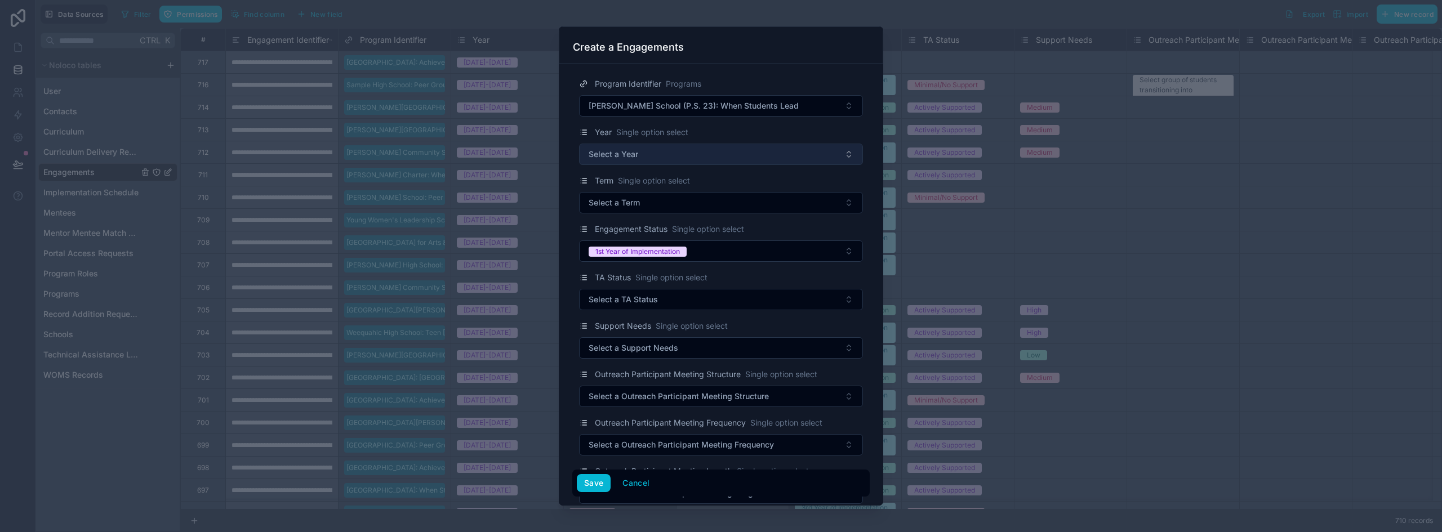
click at [626, 159] on span "Select a Year" at bounding box center [614, 154] width 50 height 11
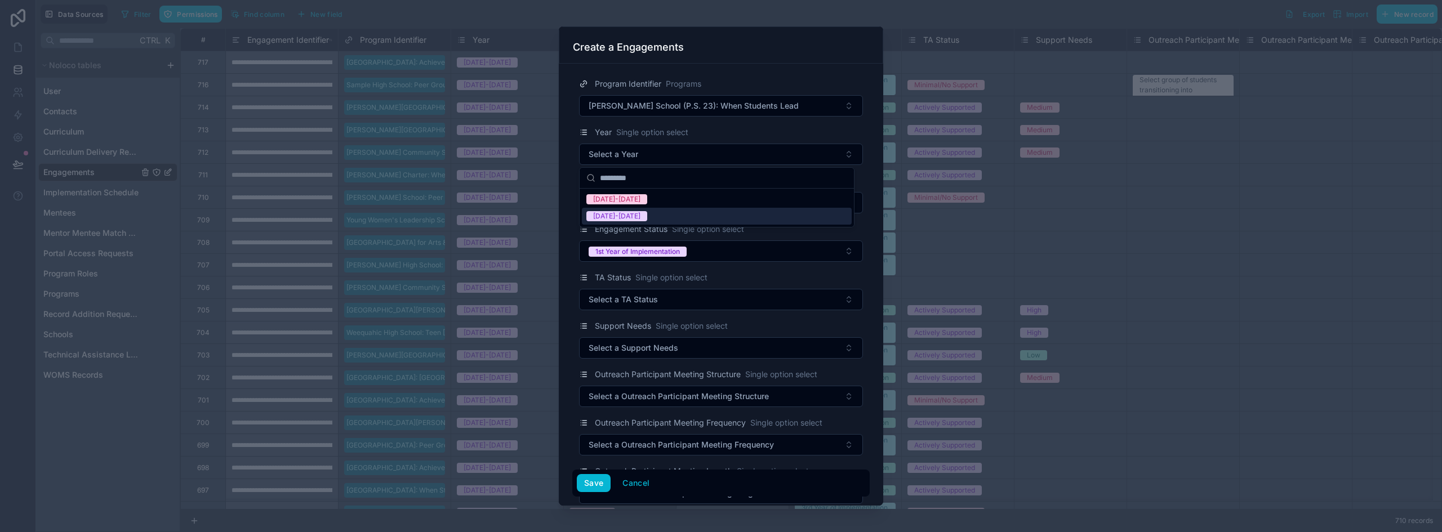
click at [627, 215] on div "[DATE]-[DATE]" at bounding box center [616, 216] width 47 height 10
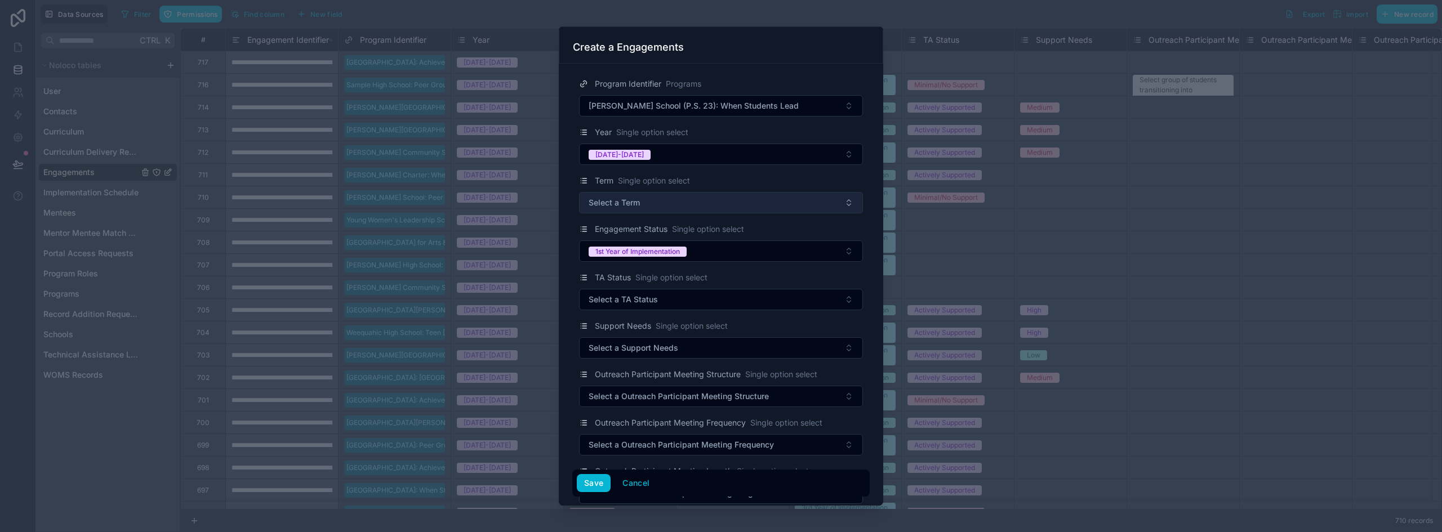
click at [623, 208] on span "Select a Term" at bounding box center [614, 202] width 51 height 11
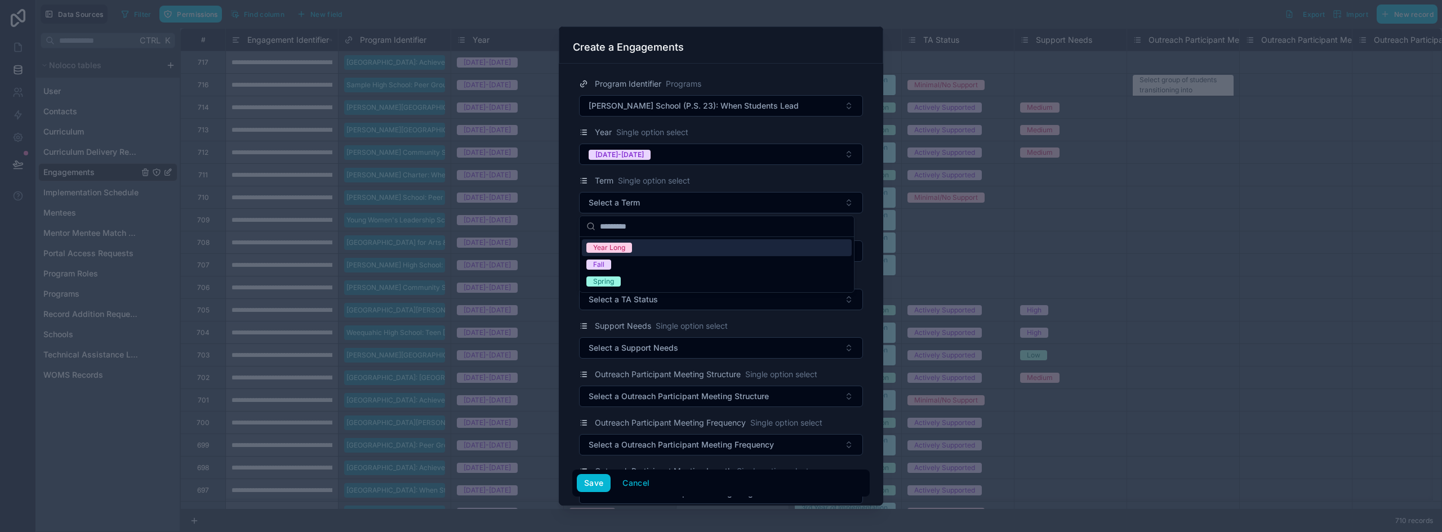
click at [623, 246] on div "Year Long" at bounding box center [609, 248] width 32 height 10
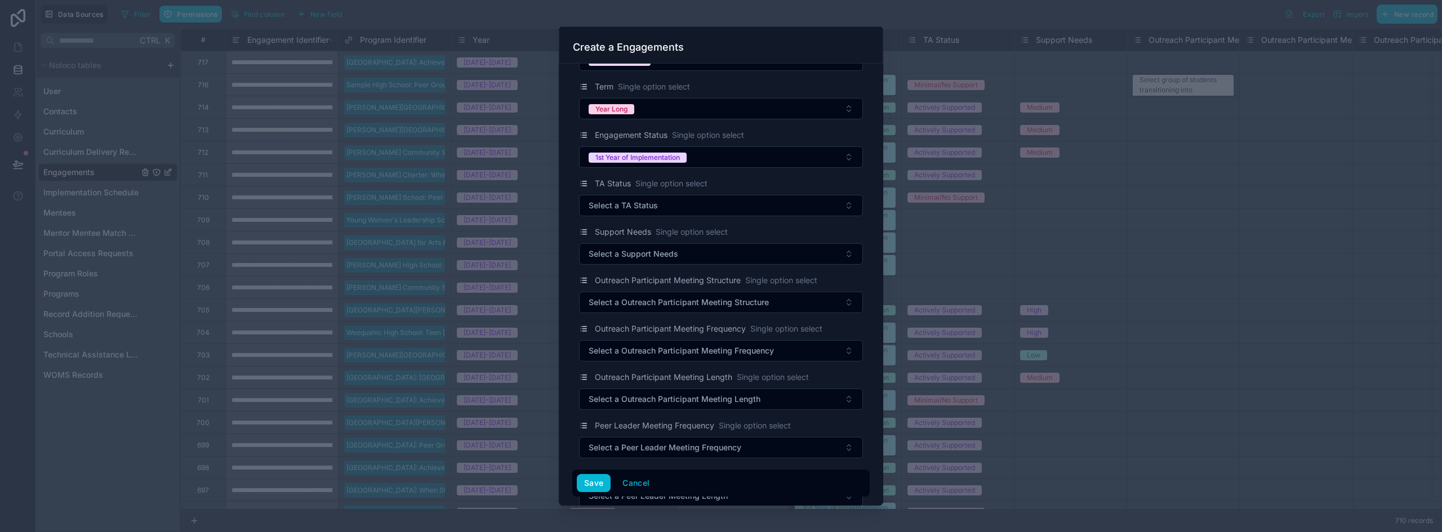
scroll to position [113, 0]
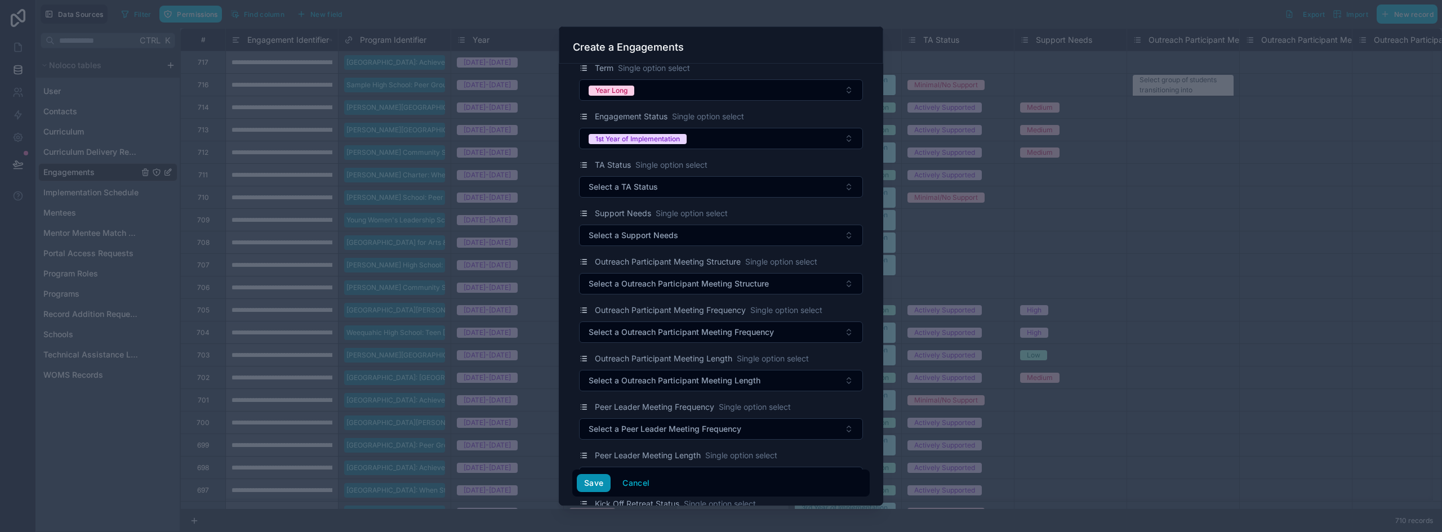
click at [591, 484] on button "Save" at bounding box center [594, 483] width 34 height 18
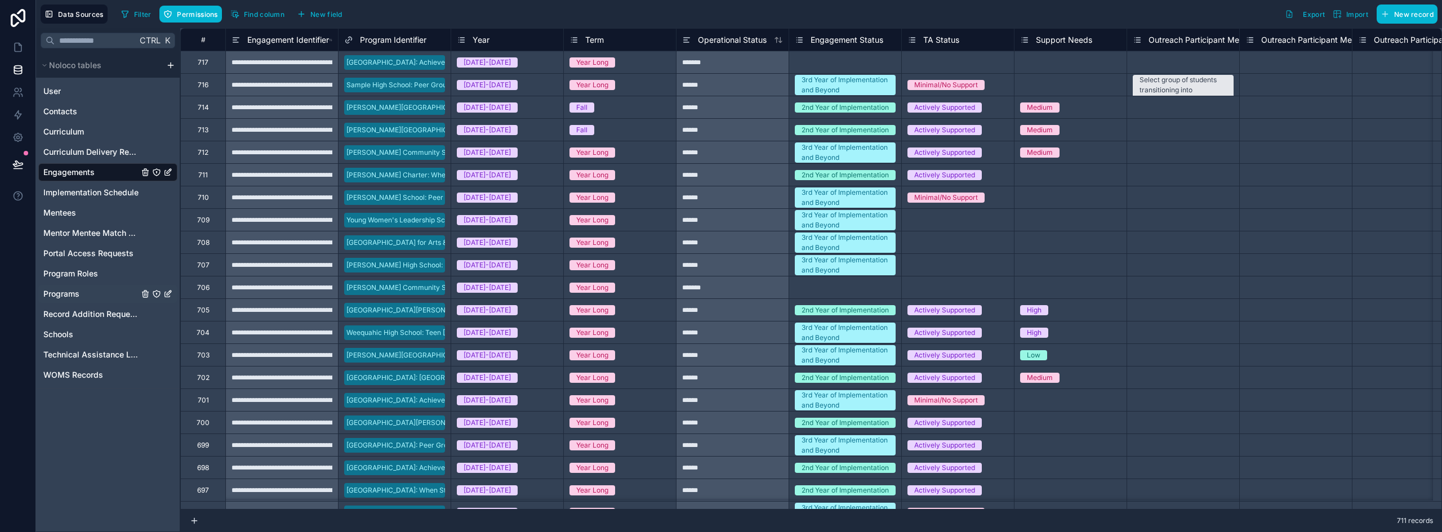
click at [82, 289] on div "Programs" at bounding box center [107, 294] width 139 height 18
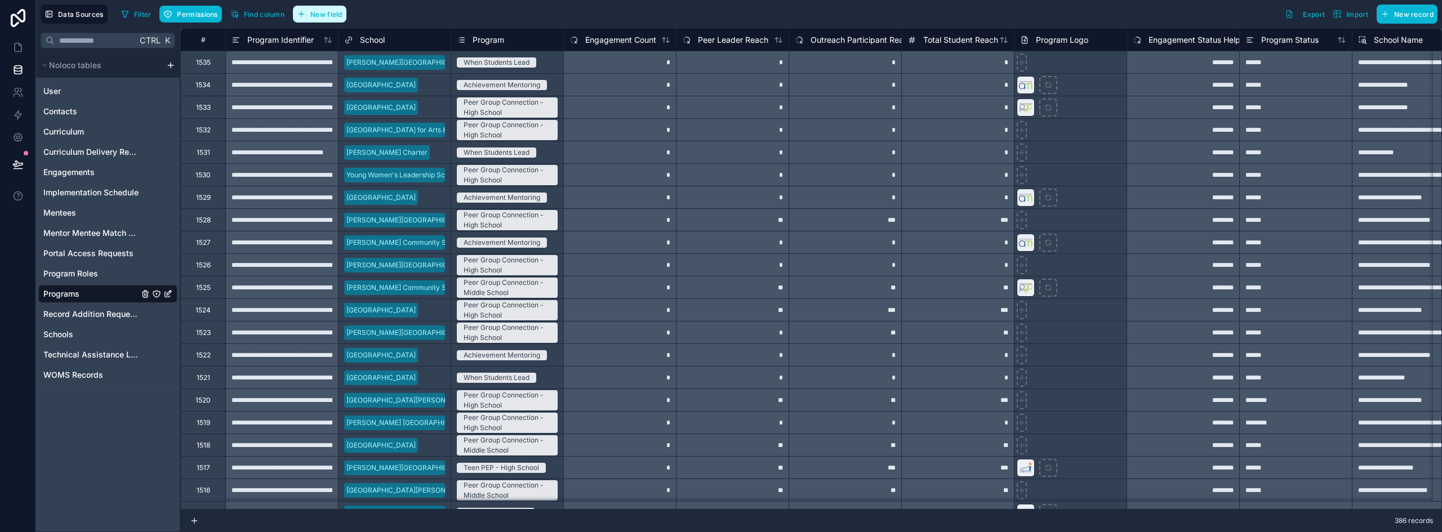
click at [337, 20] on button "New field" at bounding box center [320, 14] width 54 height 17
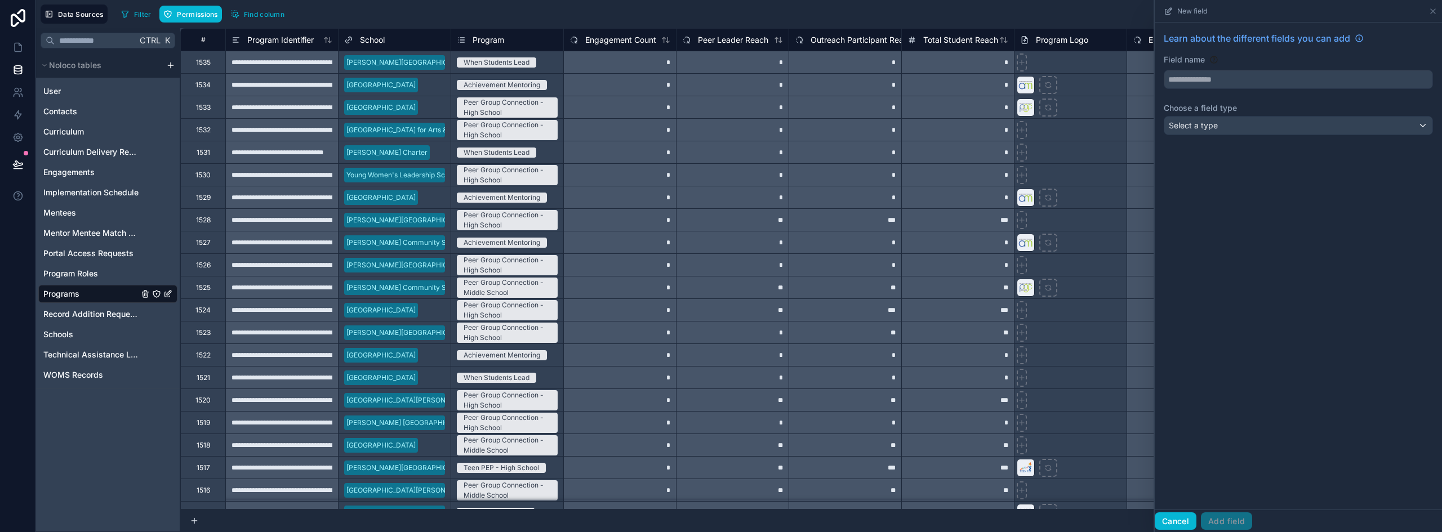
click at [1166, 523] on button "Cancel" at bounding box center [1176, 522] width 42 height 18
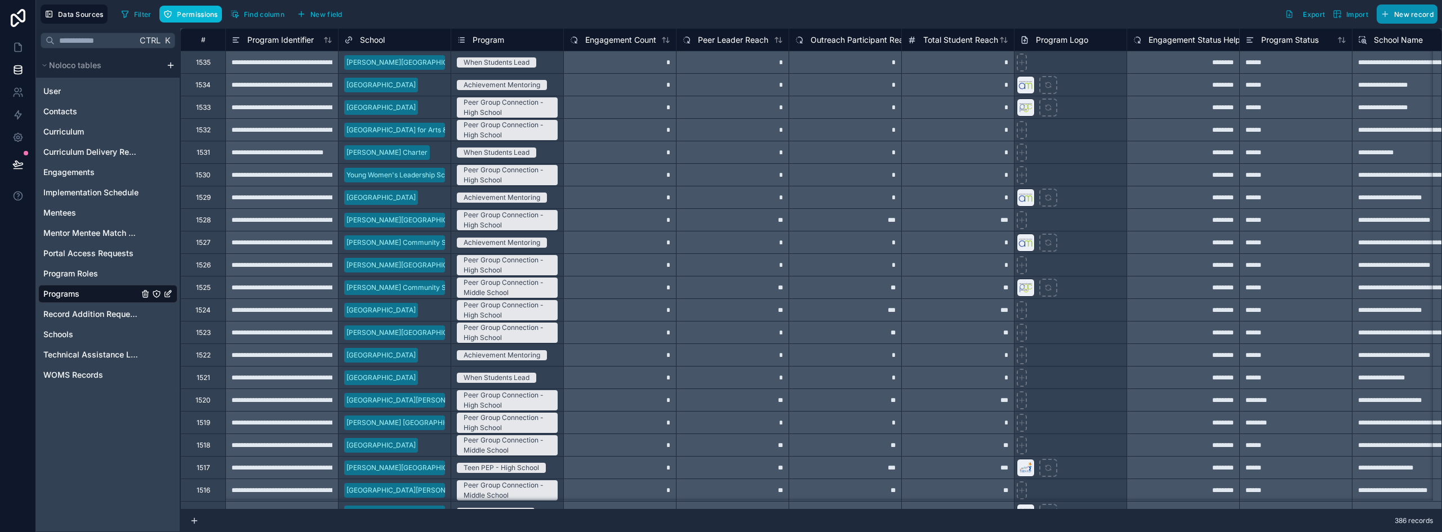
click at [1406, 17] on span "New record" at bounding box center [1413, 14] width 39 height 8
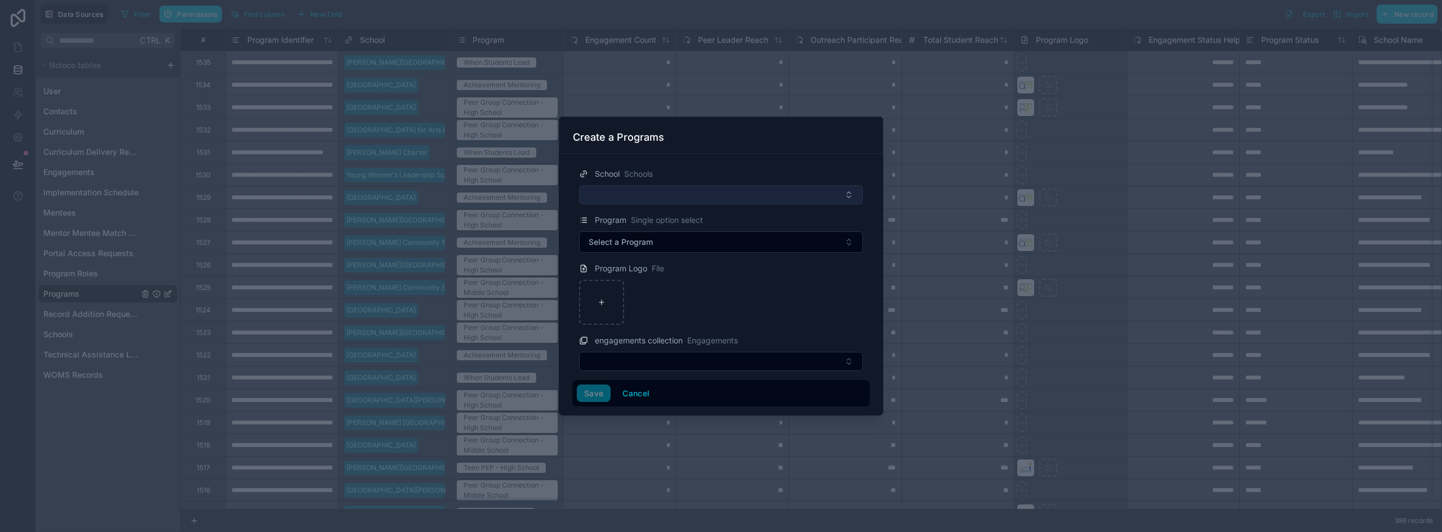
click at [634, 189] on button "Select Button" at bounding box center [721, 194] width 284 height 19
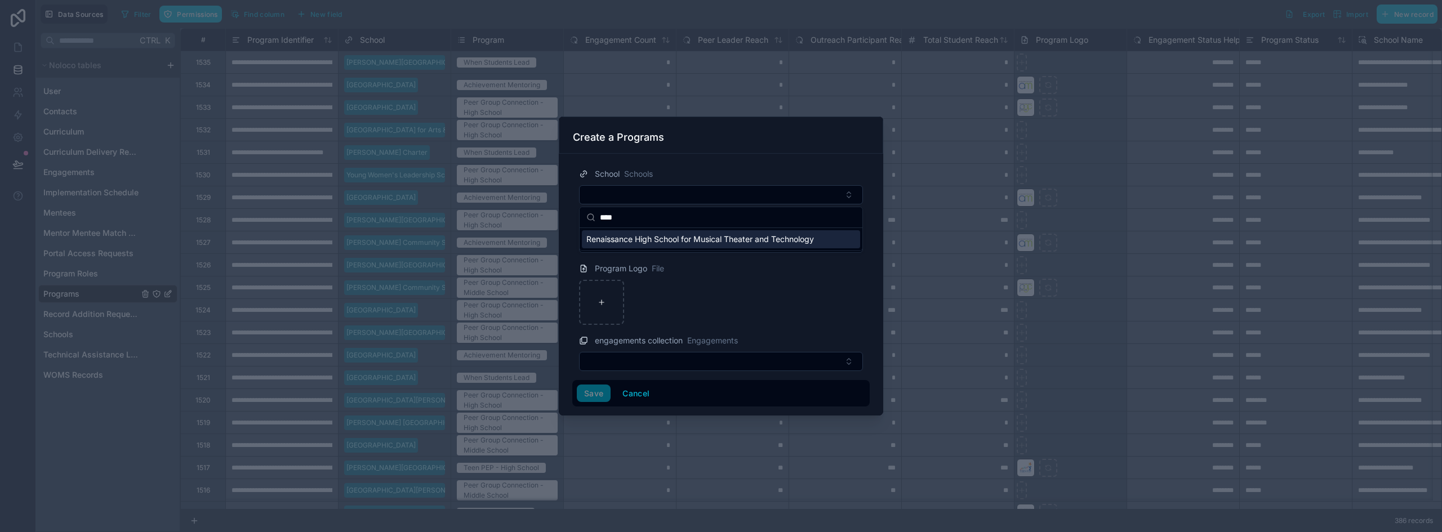
type input "****"
click at [638, 242] on span "Renaissance High School for Musical Theater and Technology" at bounding box center [700, 239] width 228 height 11
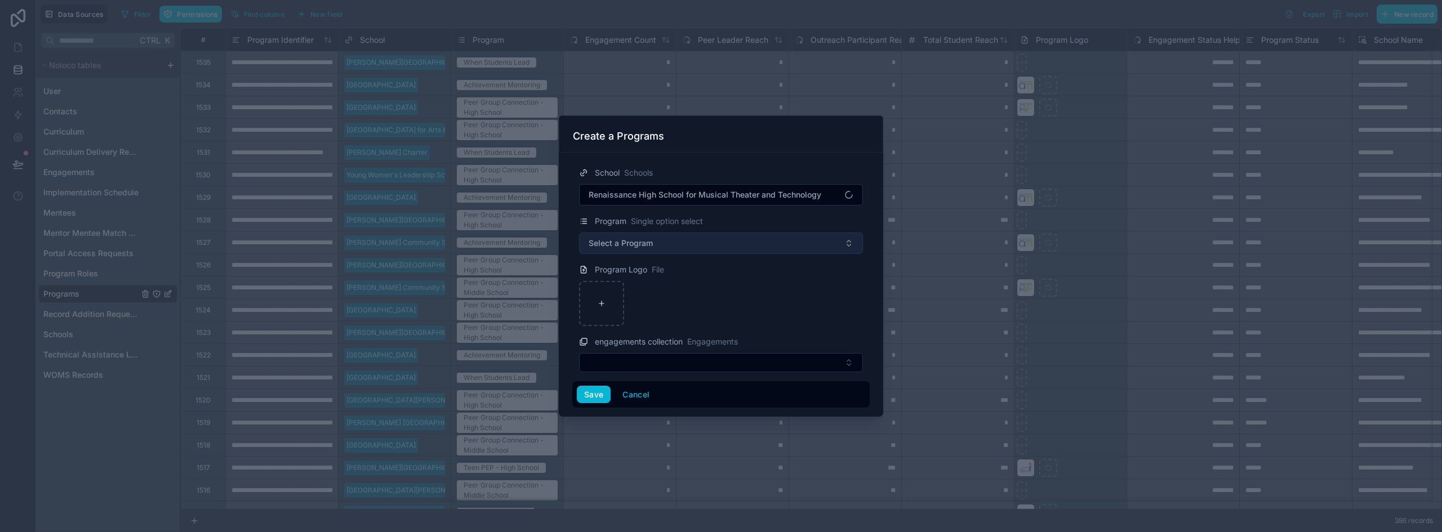
click at [640, 242] on span "Select a Program" at bounding box center [621, 243] width 64 height 11
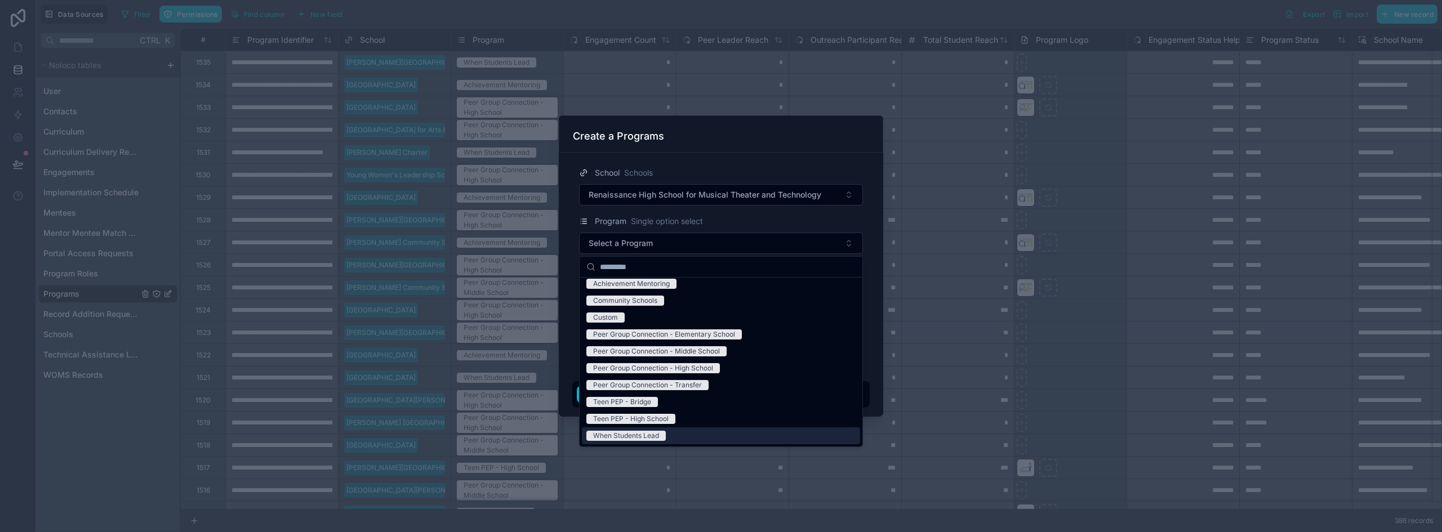
click at [672, 430] on div "When Students Lead" at bounding box center [721, 435] width 278 height 17
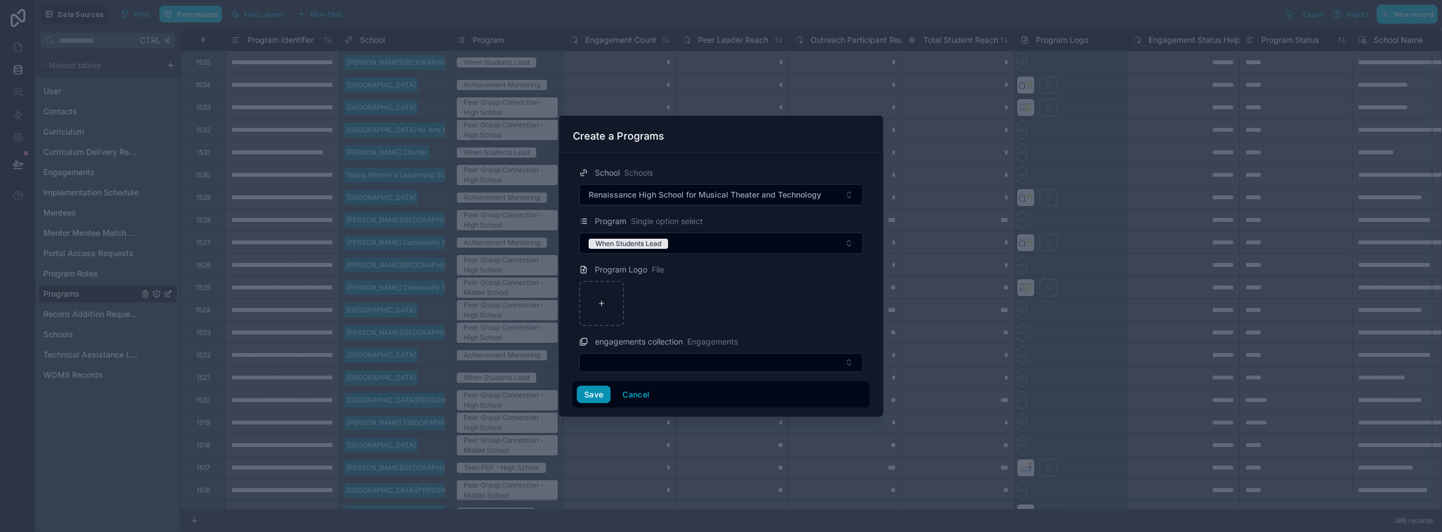
click at [587, 395] on button "Save" at bounding box center [594, 395] width 34 height 18
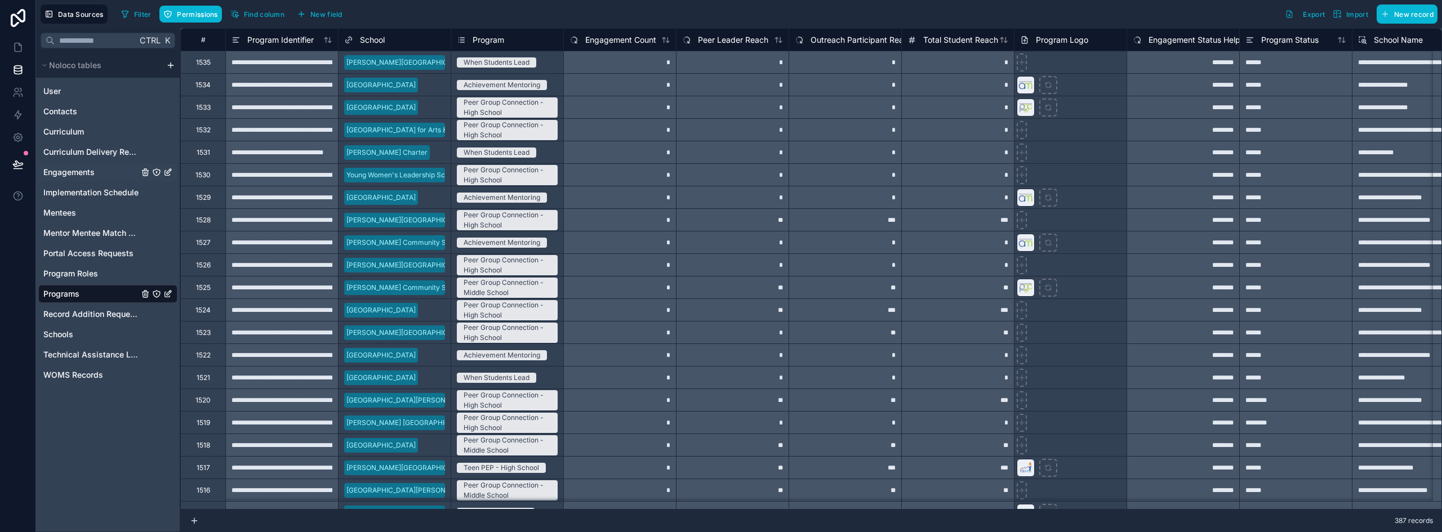
click at [79, 178] on div "Engagements" at bounding box center [107, 172] width 139 height 18
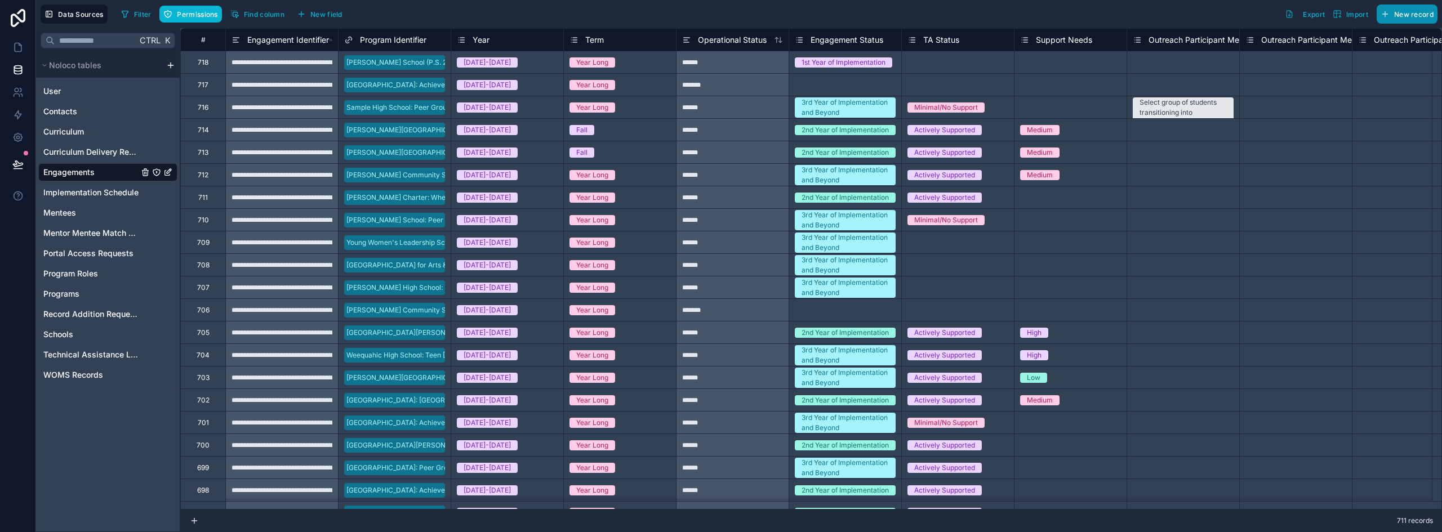
click at [1420, 11] on span "New record" at bounding box center [1413, 14] width 39 height 8
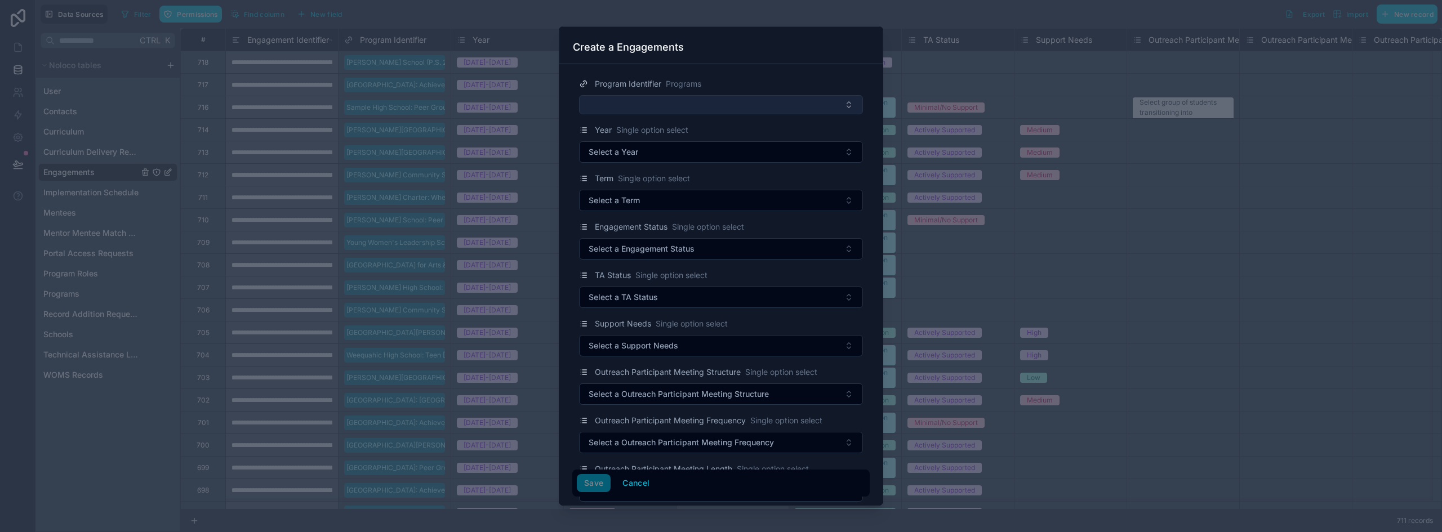
click at [625, 99] on button "Select Button" at bounding box center [721, 104] width 284 height 19
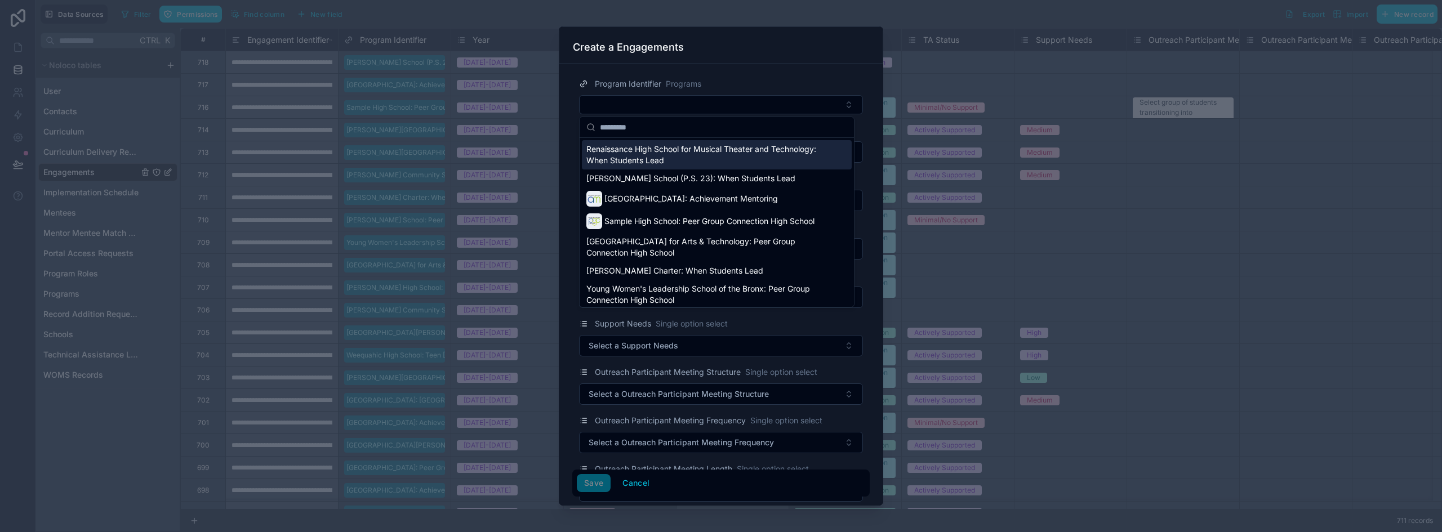
click at [685, 154] on span "Renaissance High School for Musical Theater and Technology: When Students Lead" at bounding box center [709, 155] width 247 height 23
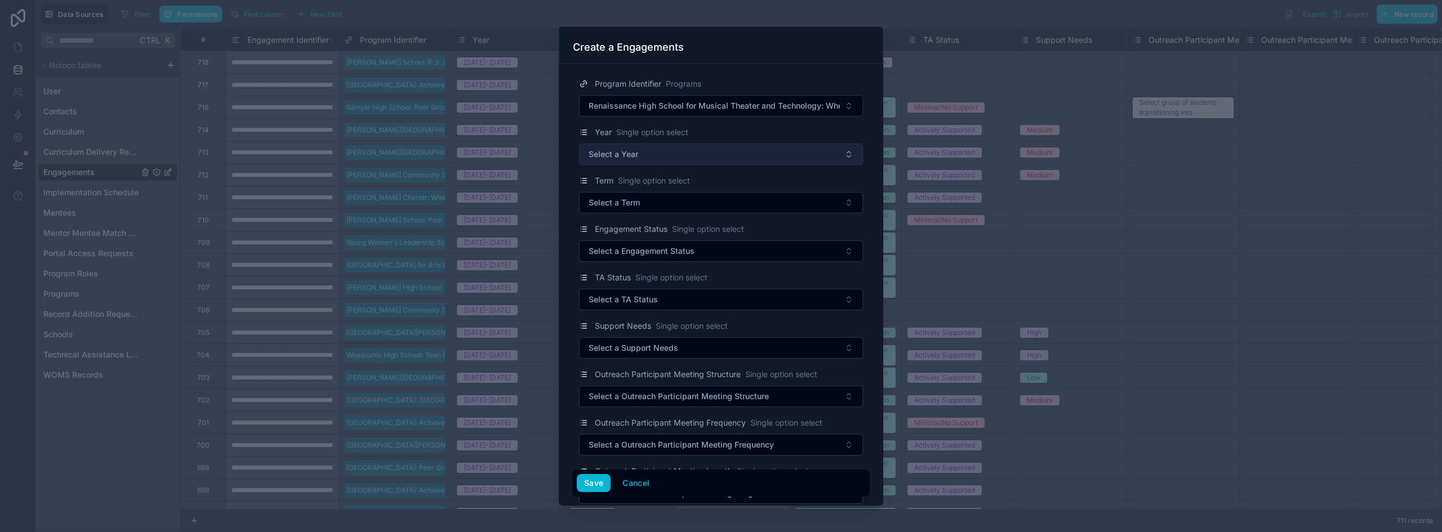
click at [646, 152] on button "Select a Year" at bounding box center [721, 154] width 284 height 21
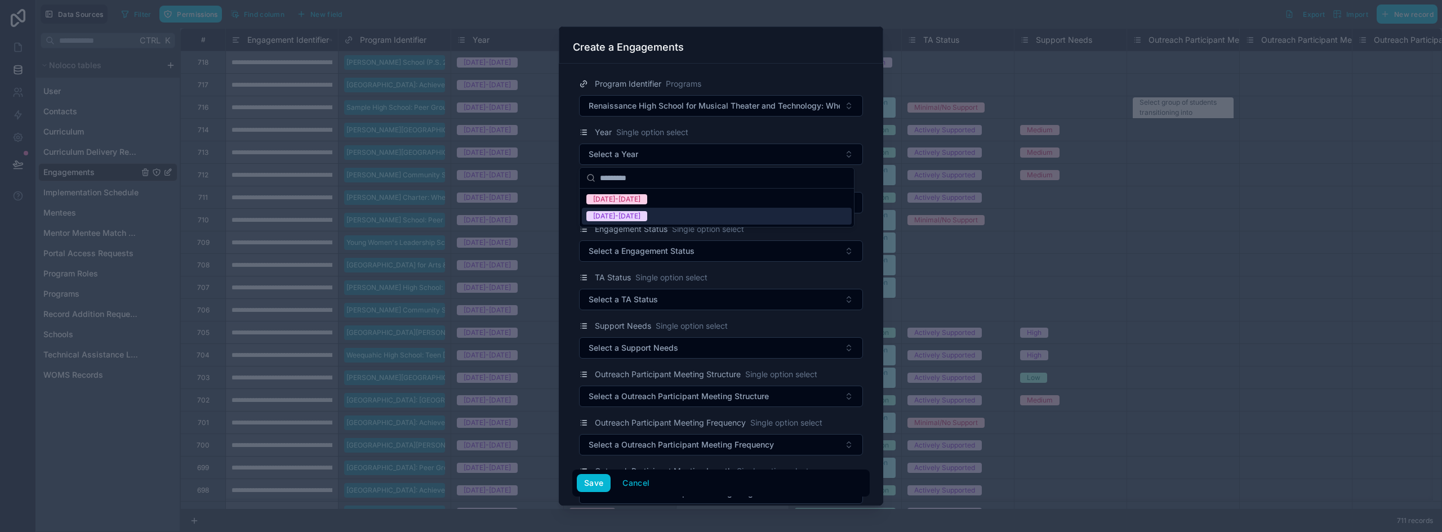
click at [636, 213] on span "[DATE]-[DATE]" at bounding box center [616, 216] width 61 height 10
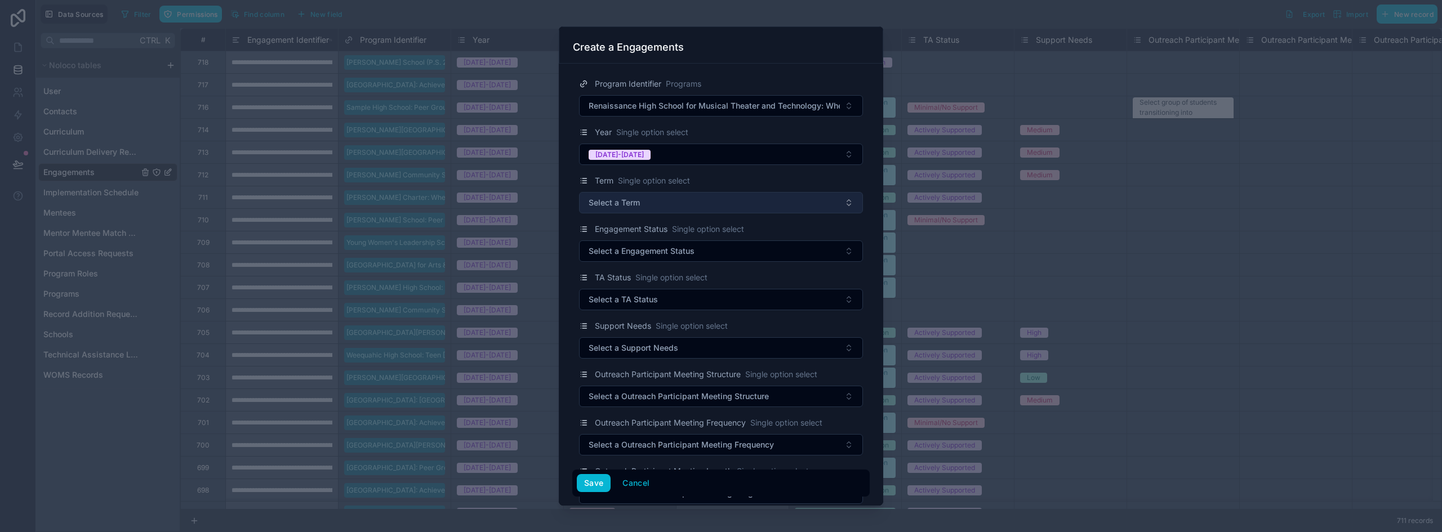
click at [631, 204] on span "Select a Term" at bounding box center [614, 202] width 51 height 11
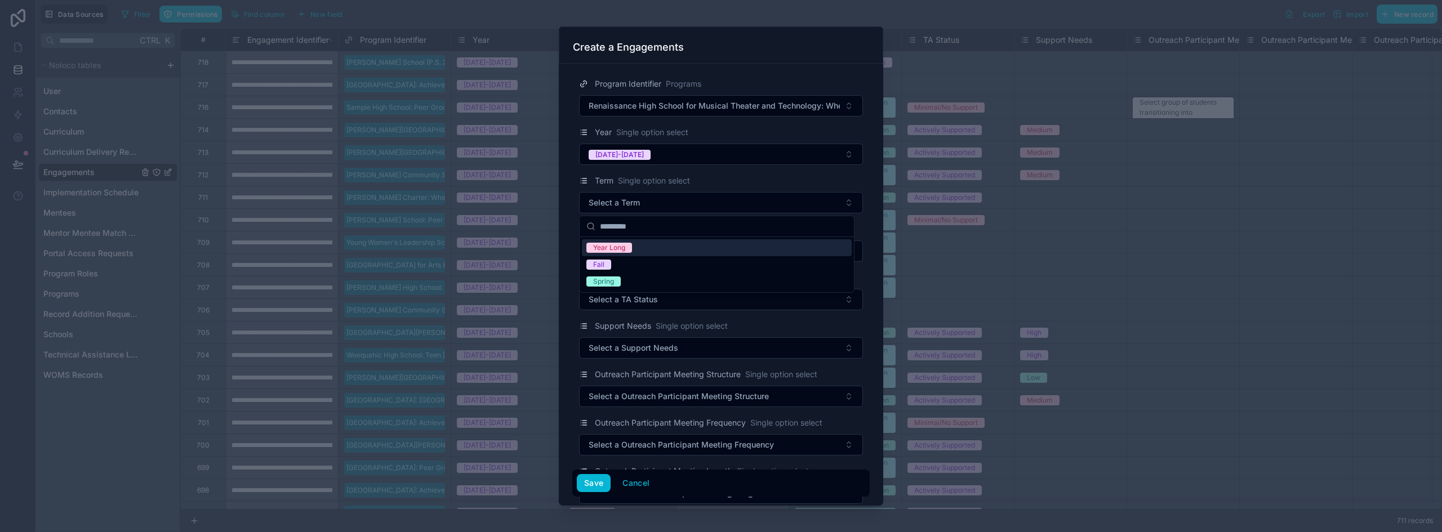
click at [627, 251] on span "Year Long" at bounding box center [609, 248] width 46 height 10
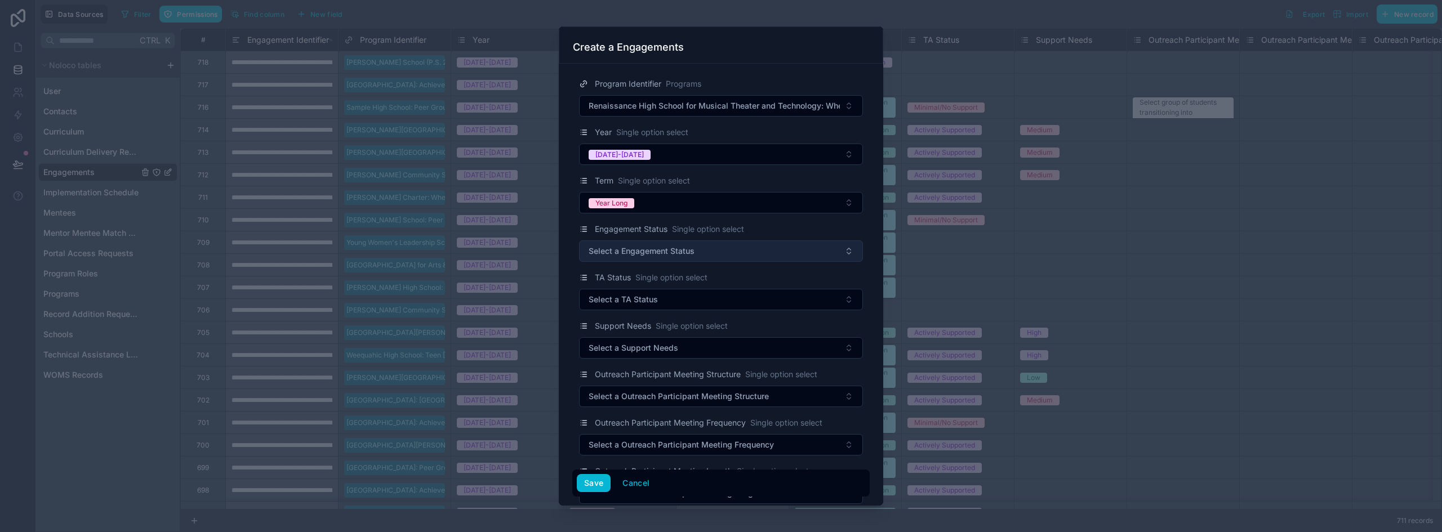
click at [626, 246] on span "Select a Engagement Status" at bounding box center [642, 251] width 106 height 11
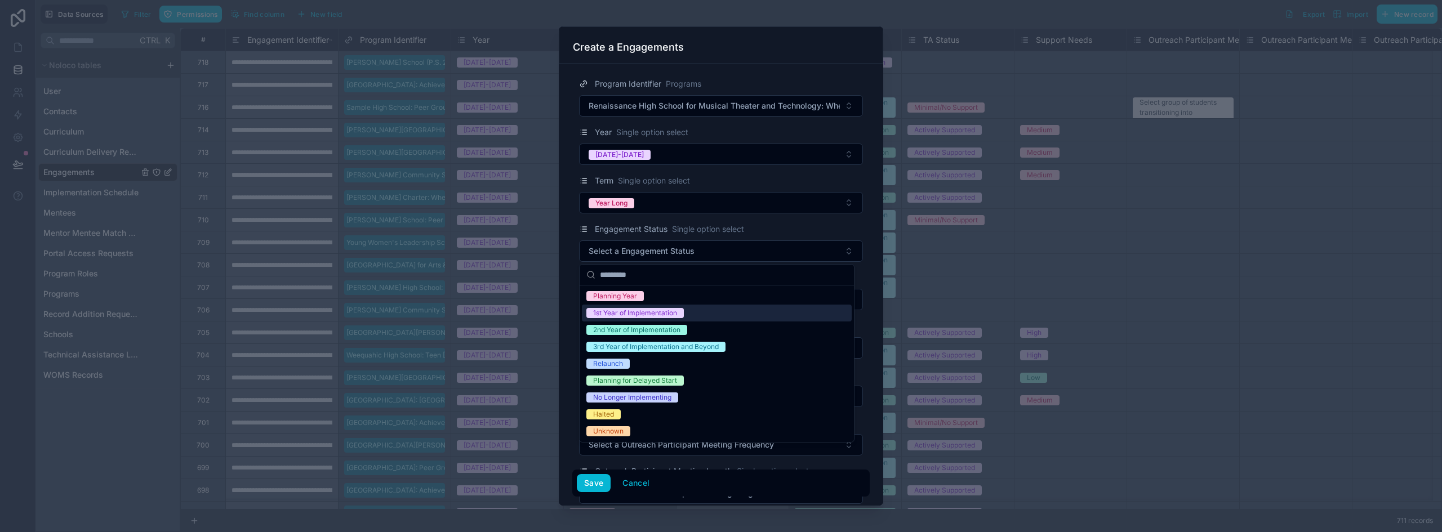
click at [630, 314] on div "1st Year of Implementation" at bounding box center [635, 313] width 84 height 10
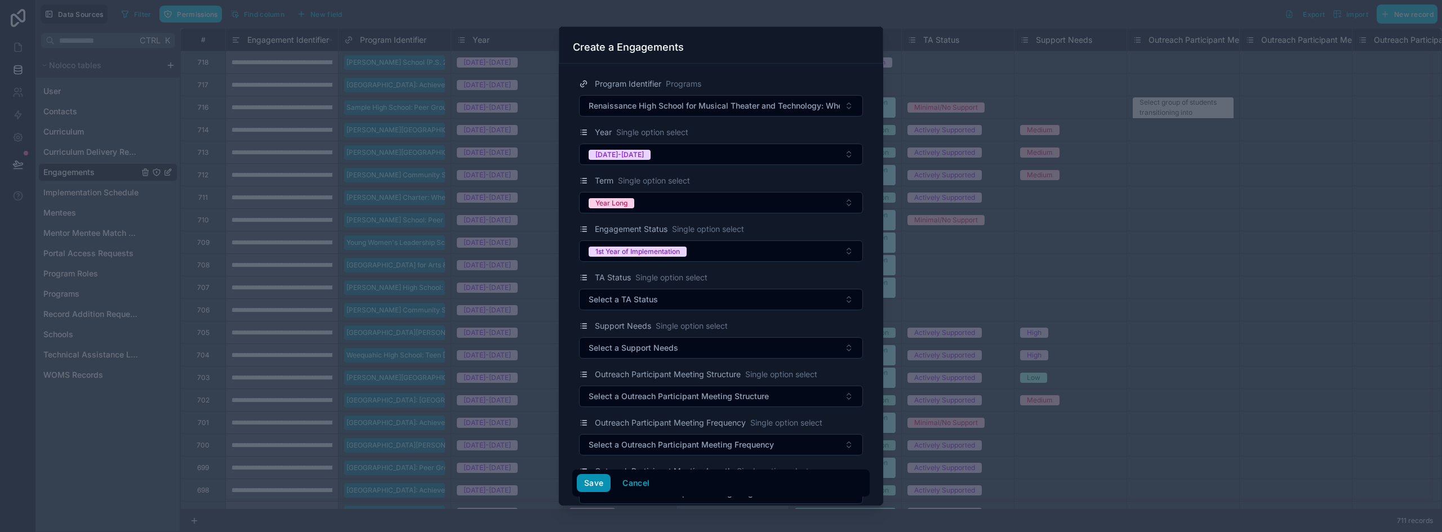
click at [587, 483] on button "Save" at bounding box center [594, 483] width 34 height 18
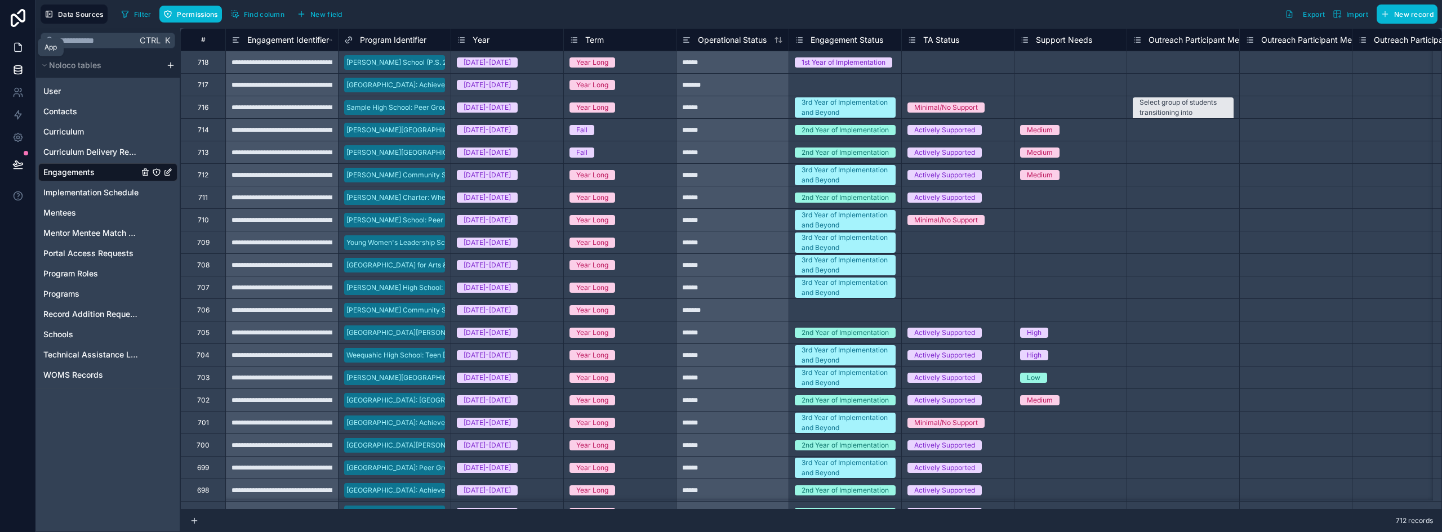
click at [19, 54] on link at bounding box center [17, 47] width 35 height 23
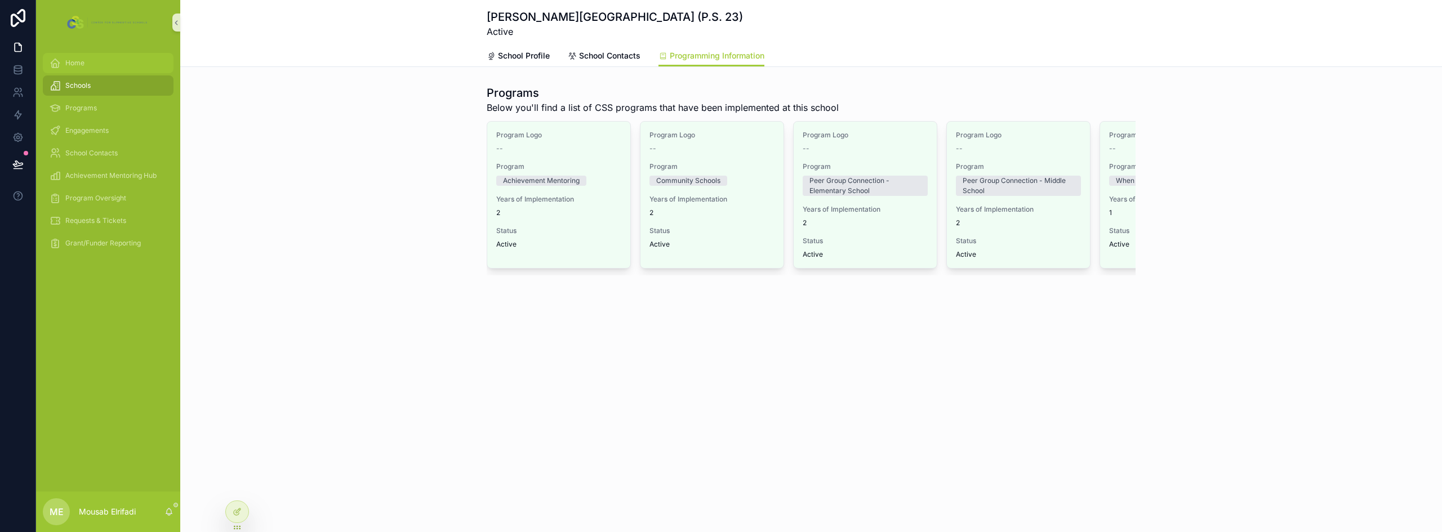
click at [88, 60] on div "Home" at bounding box center [108, 63] width 117 height 18
